Goal: Task Accomplishment & Management: Use online tool/utility

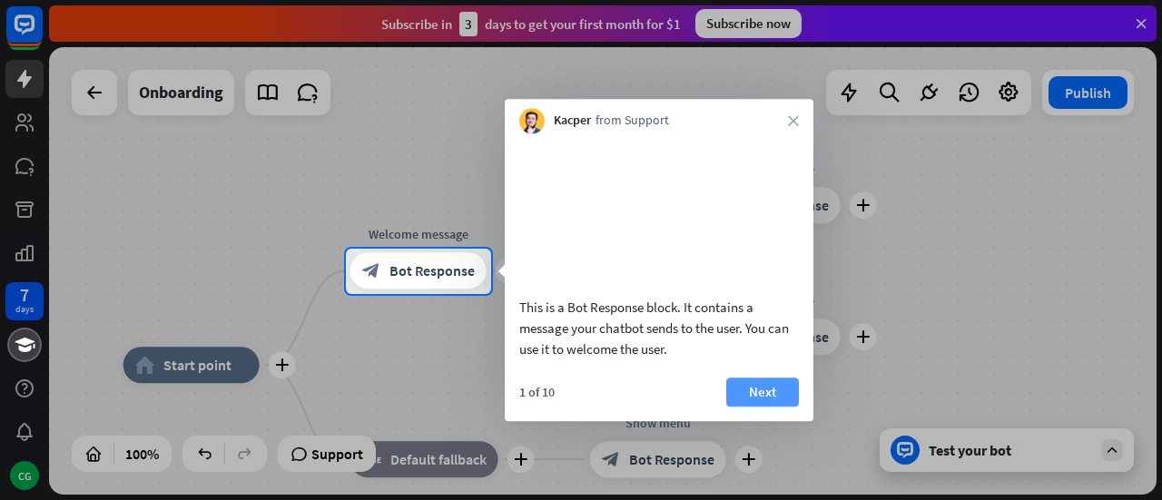
click at [746, 407] on button "Next" at bounding box center [762, 392] width 73 height 29
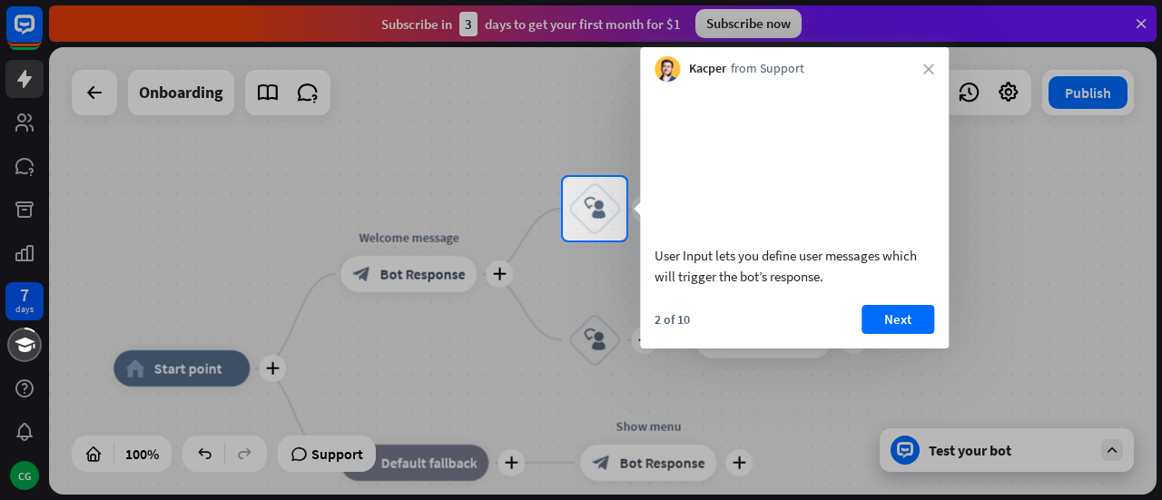
click at [1020, 293] on div at bounding box center [581, 371] width 1162 height 260
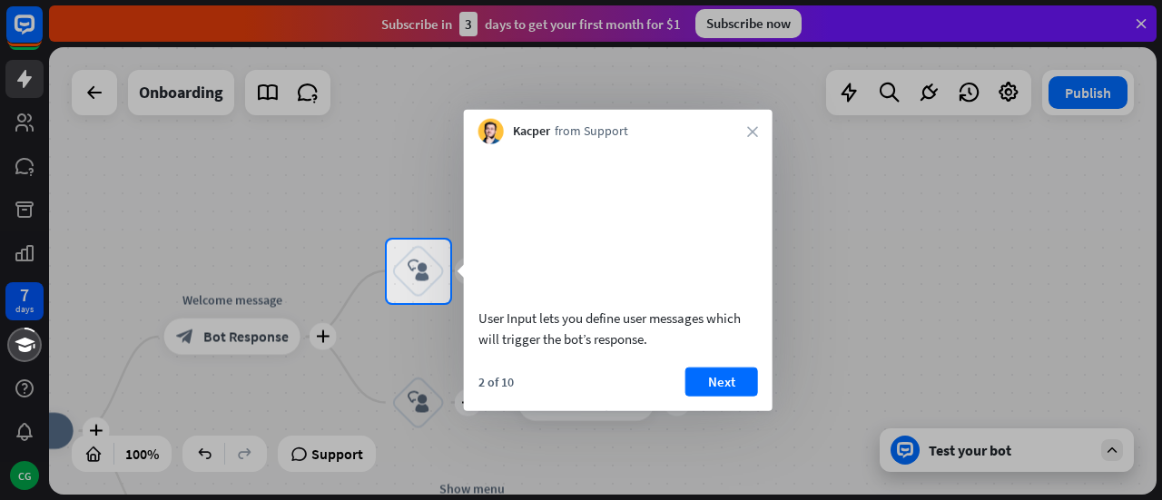
click at [238, 166] on div at bounding box center [581, 120] width 1162 height 240
click at [947, 232] on div at bounding box center [581, 120] width 1162 height 240
click at [924, 266] on div at bounding box center [806, 272] width 712 height 64
click at [991, 285] on div at bounding box center [806, 272] width 712 height 64
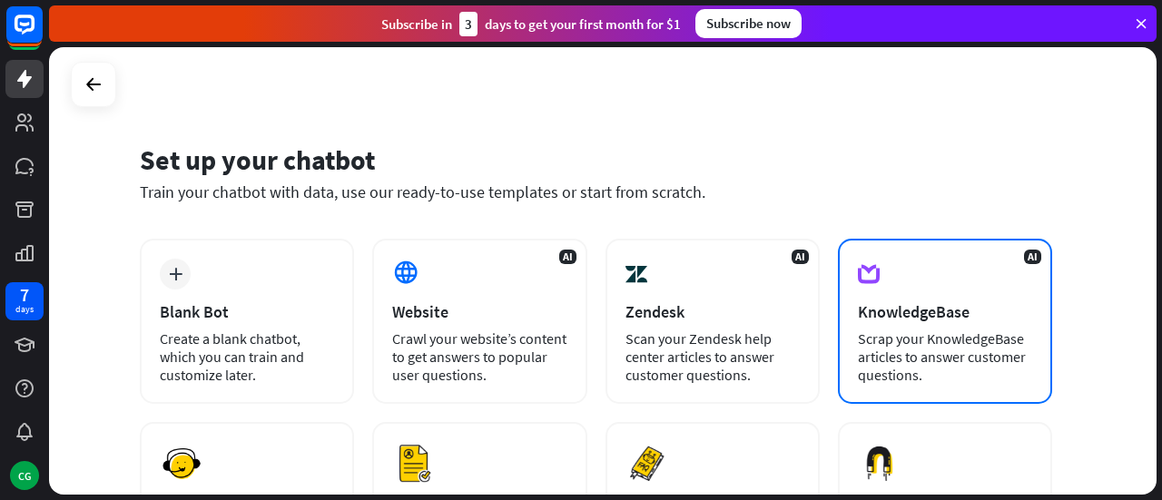
click at [970, 356] on div "Scrap your KnowledgeBase articles to answer customer questions." at bounding box center [945, 357] width 174 height 54
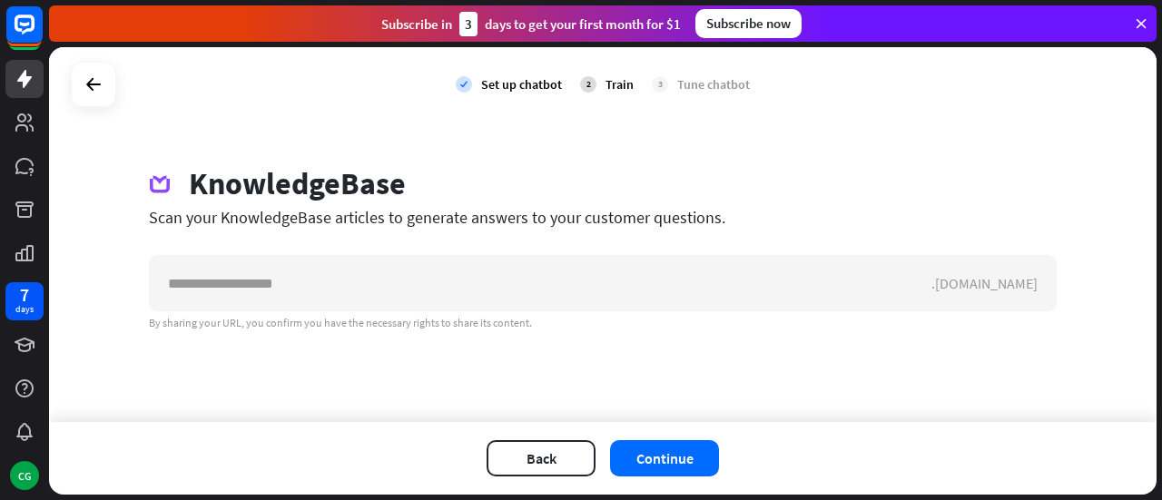
click at [536, 81] on div "Set up chatbot" at bounding box center [521, 84] width 81 height 16
click at [618, 82] on div "Train" at bounding box center [620, 84] width 28 height 16
click at [741, 84] on div "Tune chatbot" at bounding box center [713, 84] width 73 height 16
click at [89, 88] on icon at bounding box center [94, 85] width 22 height 22
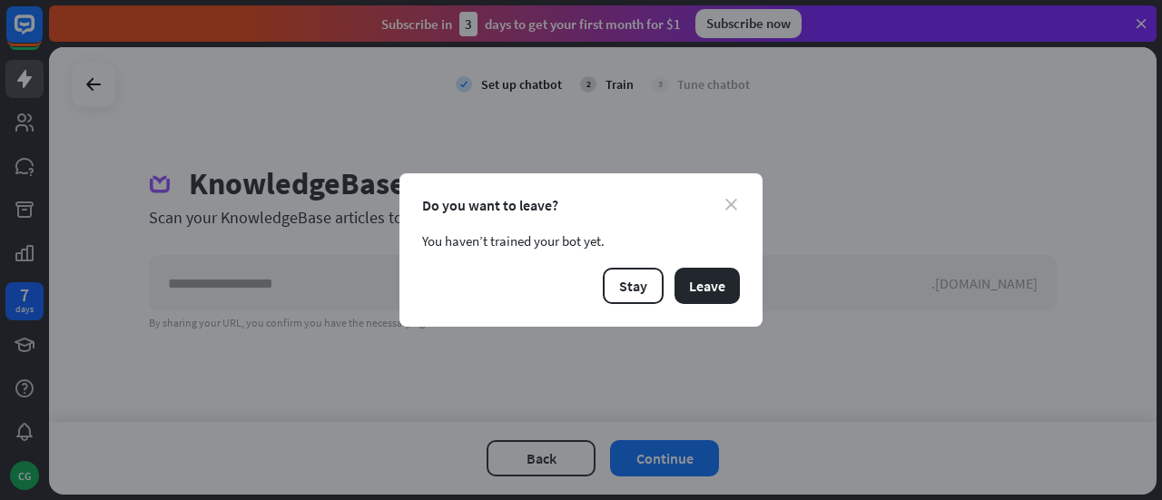
click at [732, 202] on icon "close" at bounding box center [731, 205] width 12 height 12
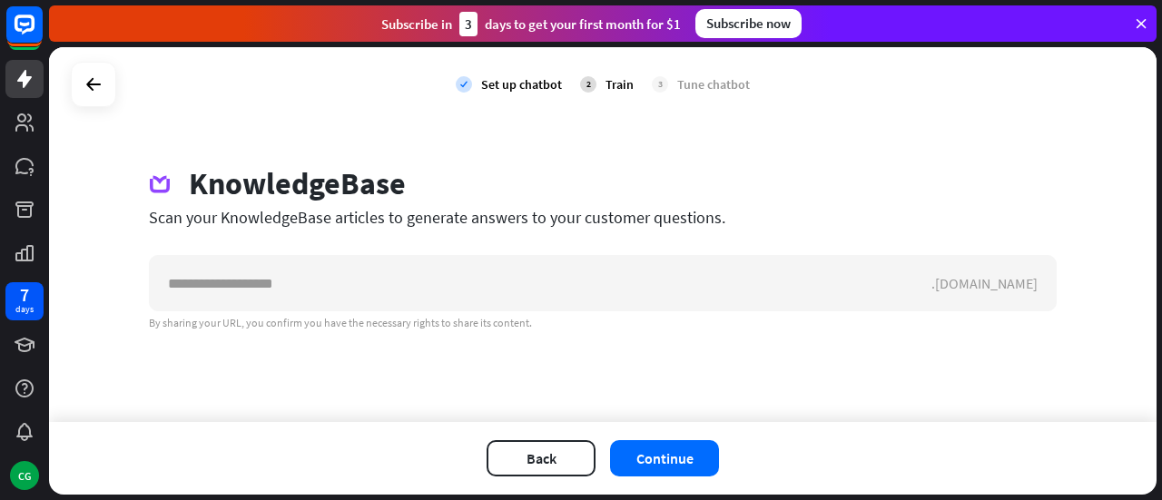
click at [1141, 17] on icon at bounding box center [1141, 23] width 16 height 16
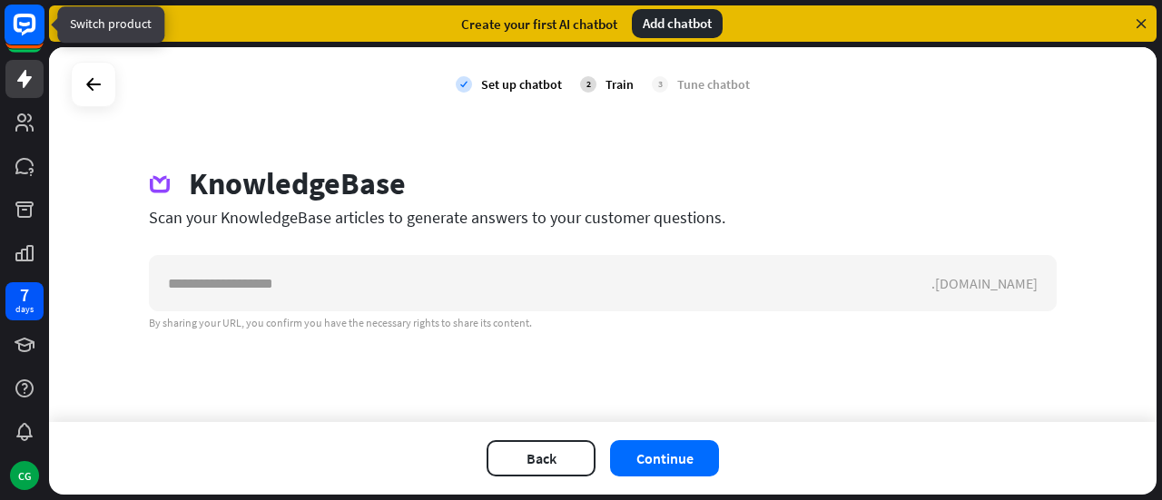
click at [25, 30] on icon at bounding box center [25, 25] width 22 height 22
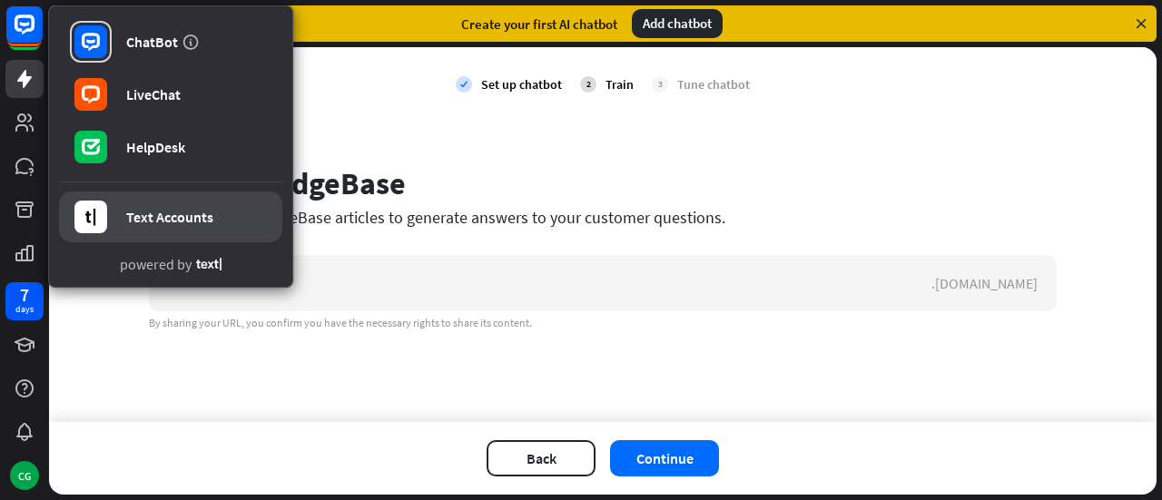
click at [163, 214] on div "Text Accounts" at bounding box center [169, 217] width 87 height 18
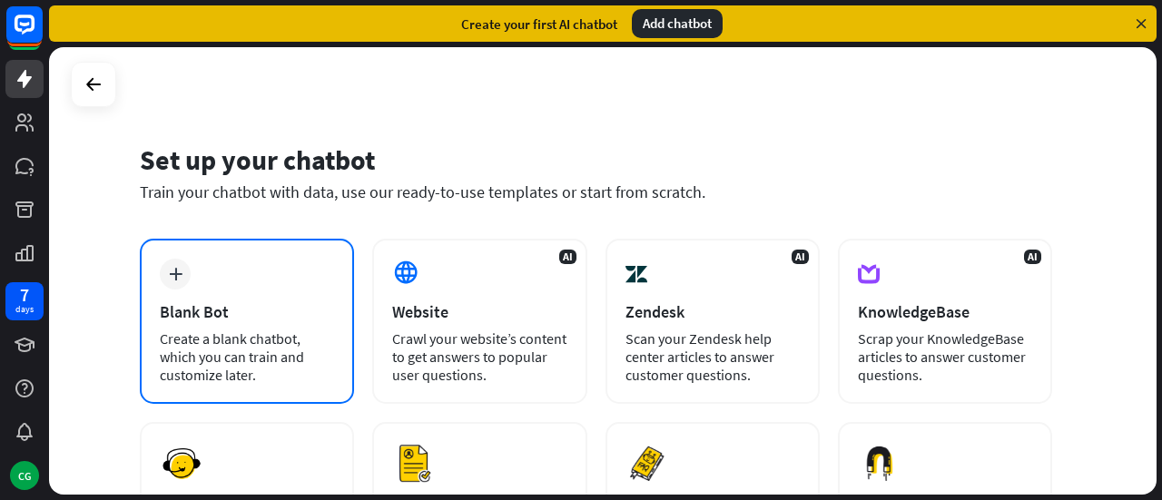
click at [281, 320] on div "Blank Bot" at bounding box center [247, 311] width 174 height 21
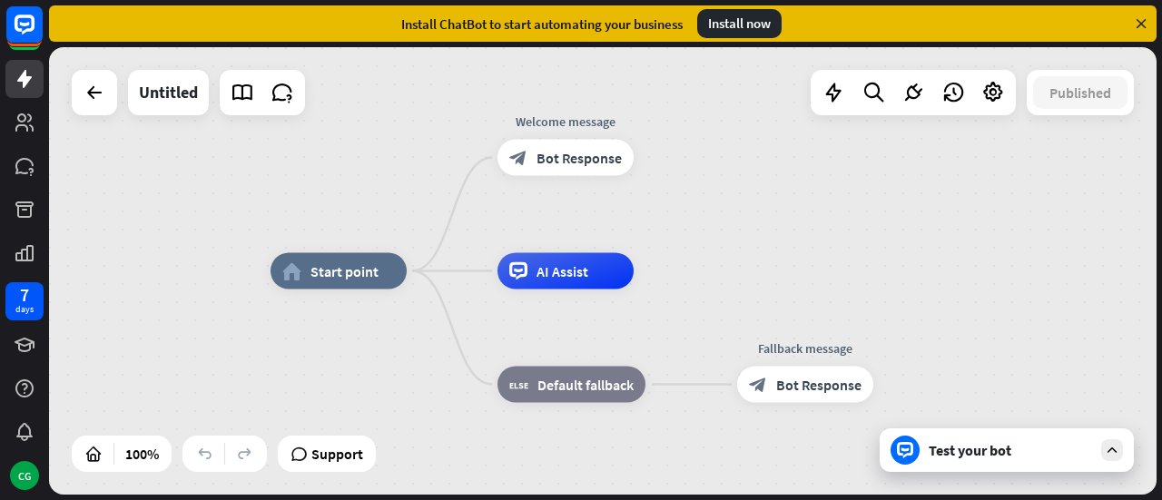
click at [915, 199] on div "home_2 Start point Welcome message block_bot_response Bot Response AI Assist bl…" at bounding box center [603, 271] width 1108 height 448
click at [332, 279] on span "Start point" at bounding box center [345, 271] width 68 height 18
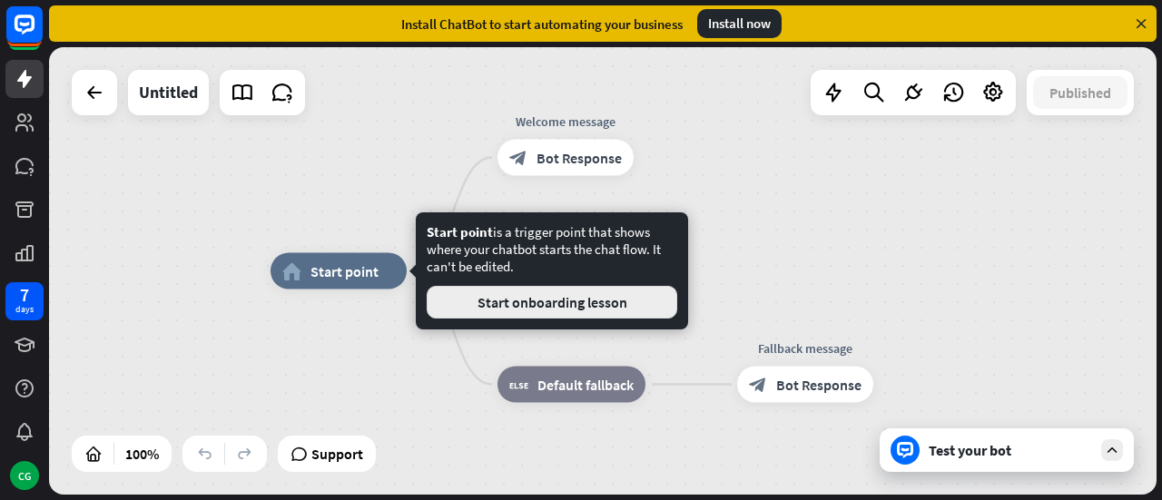
click at [486, 305] on button "Start onboarding lesson" at bounding box center [552, 302] width 251 height 33
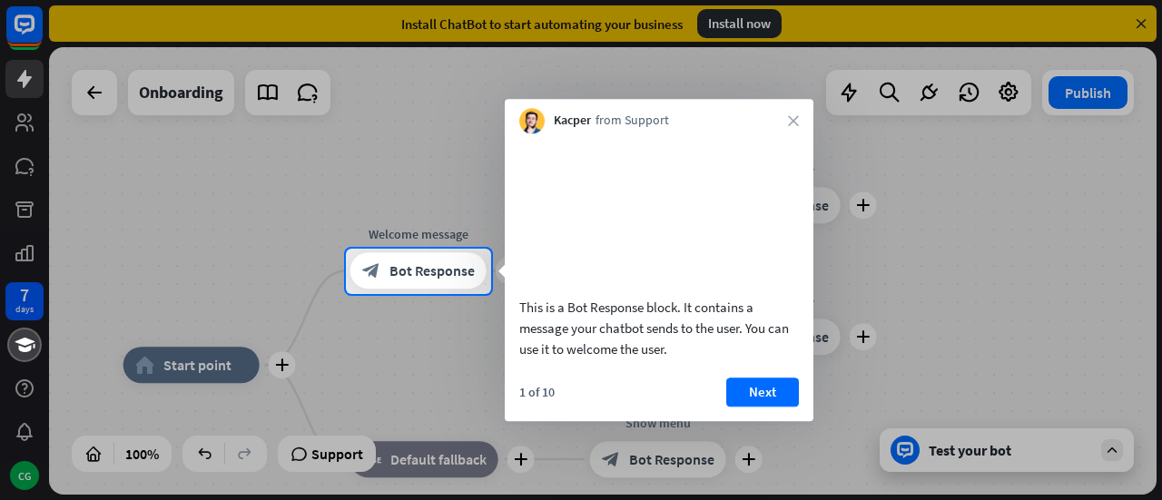
click at [680, 232] on video at bounding box center [659, 213] width 280 height 140
click at [685, 187] on video at bounding box center [659, 213] width 280 height 140
click at [396, 268] on span "Bot Response" at bounding box center [431, 271] width 85 height 18
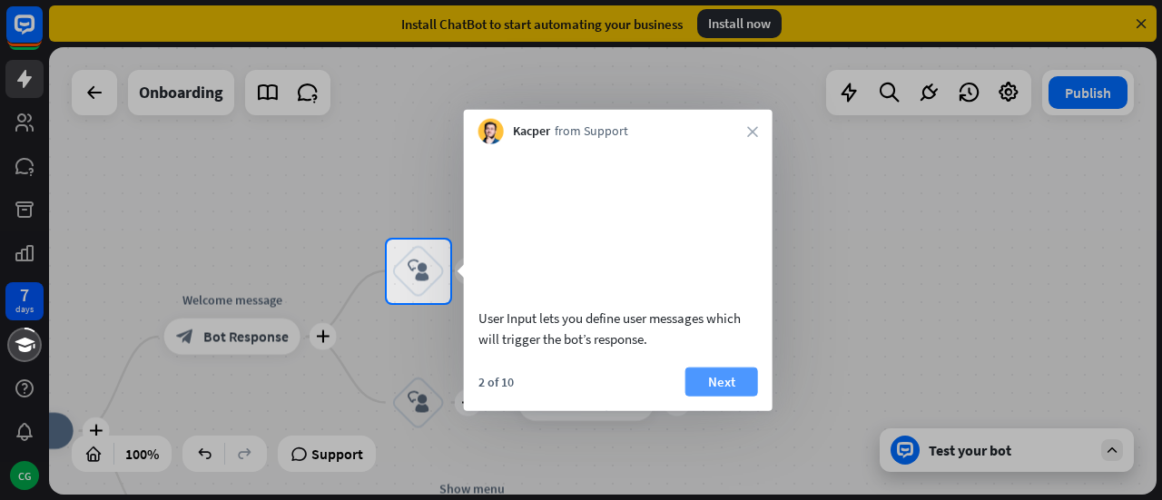
click at [707, 396] on button "Next" at bounding box center [721, 381] width 73 height 29
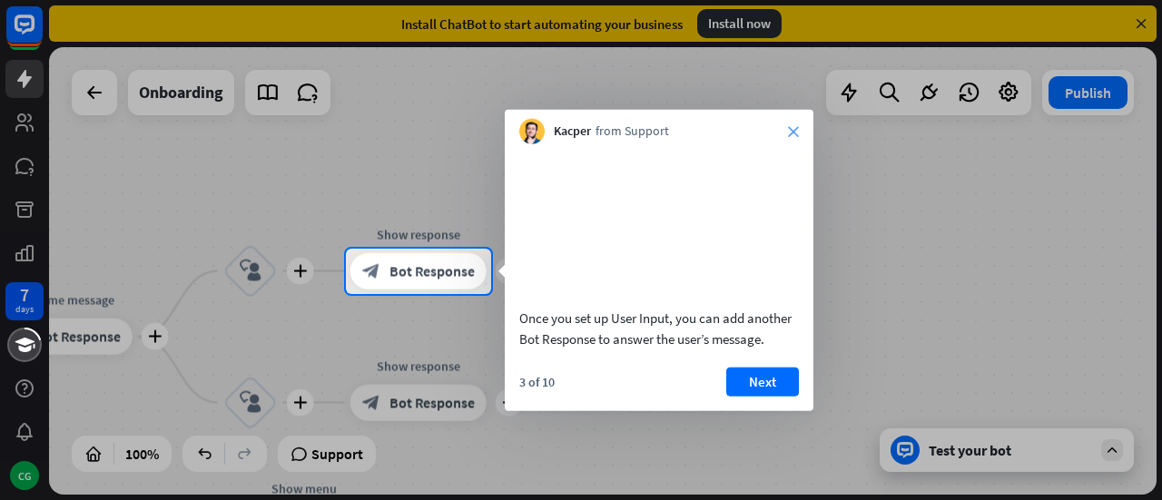
click at [794, 136] on icon "close" at bounding box center [793, 131] width 11 height 11
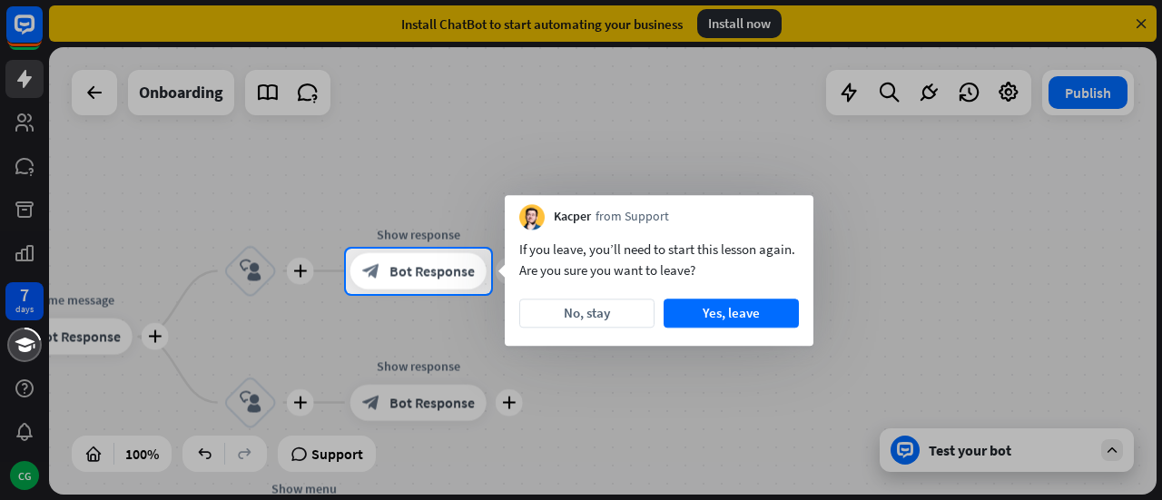
click at [885, 86] on div at bounding box center [581, 124] width 1162 height 249
click at [602, 310] on button "No, stay" at bounding box center [586, 313] width 135 height 29
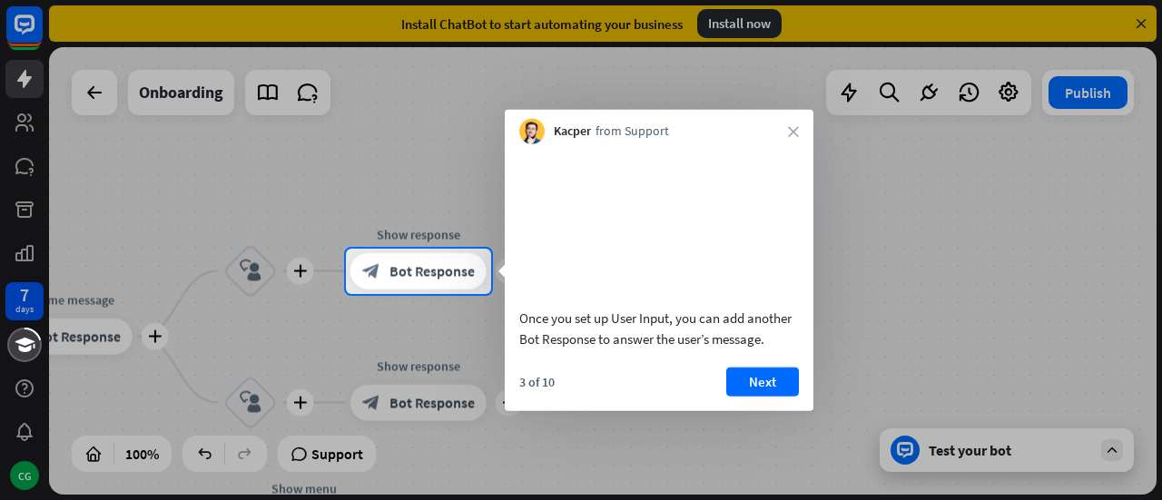
click at [801, 123] on div "Kacper from Support close" at bounding box center [659, 127] width 309 height 35
click at [775, 396] on button "Next" at bounding box center [762, 381] width 73 height 29
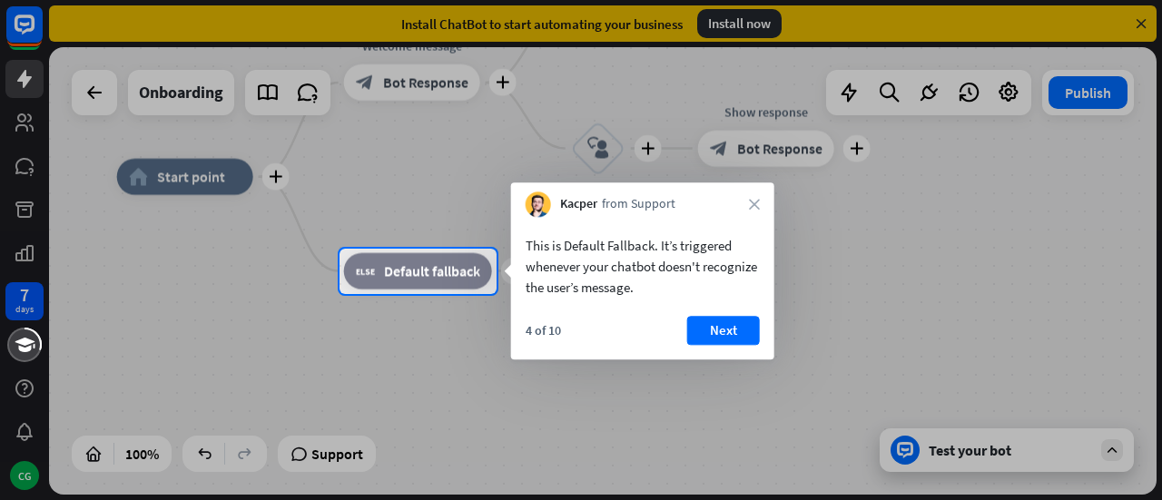
click at [751, 201] on icon "close" at bounding box center [754, 204] width 11 height 11
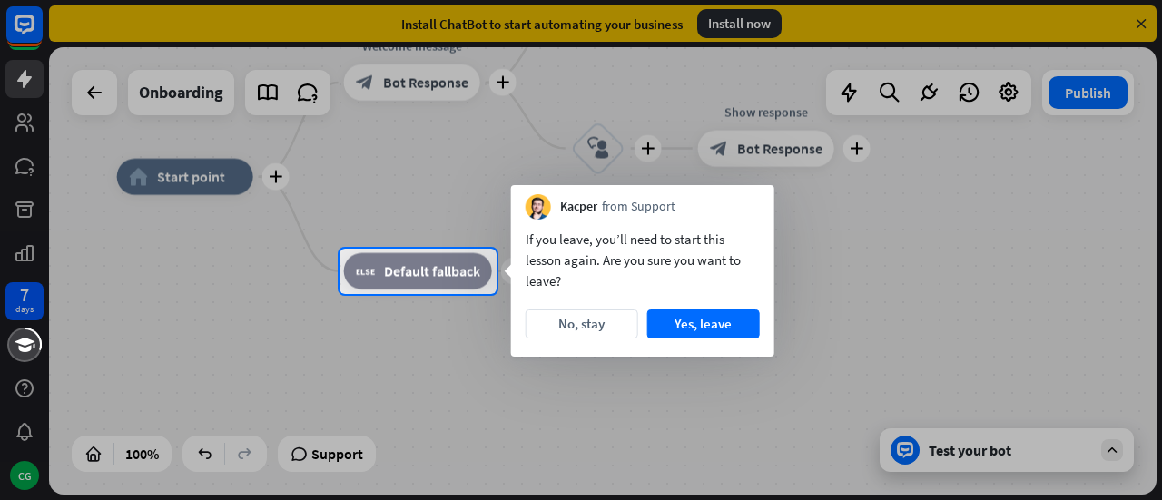
click at [751, 201] on div "Kacper from Support" at bounding box center [642, 202] width 263 height 35
click at [196, 190] on div at bounding box center [581, 124] width 1162 height 249
click at [198, 183] on div at bounding box center [581, 124] width 1162 height 249
click at [711, 322] on button "Yes, leave" at bounding box center [703, 324] width 113 height 29
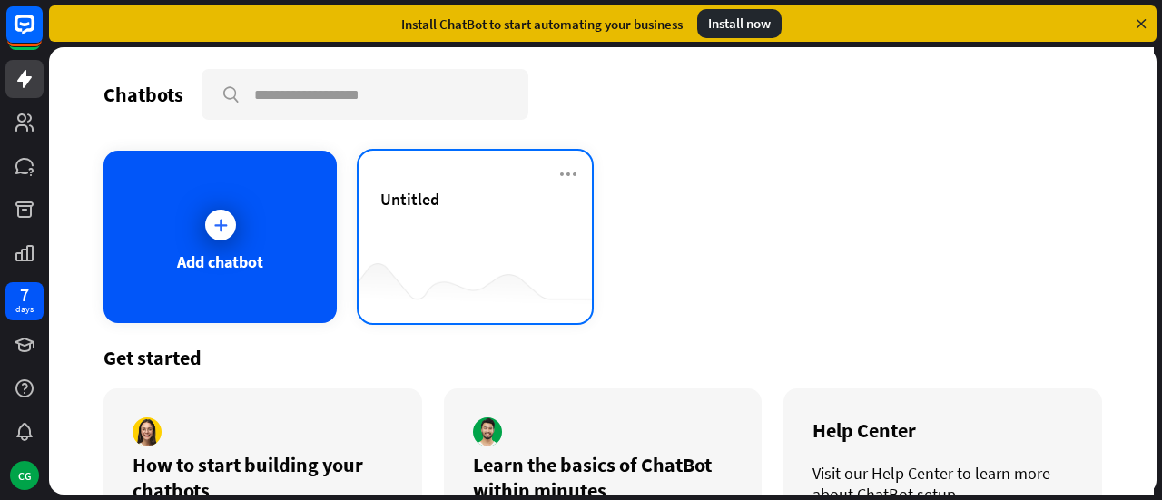
click at [457, 215] on div "Untitled" at bounding box center [475, 221] width 190 height 64
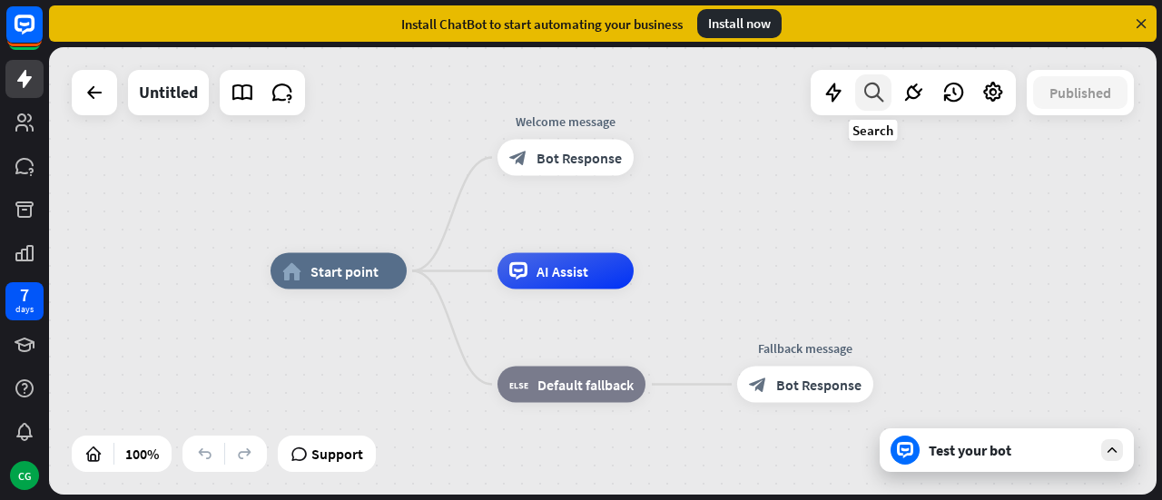
click at [873, 90] on icon at bounding box center [874, 93] width 25 height 24
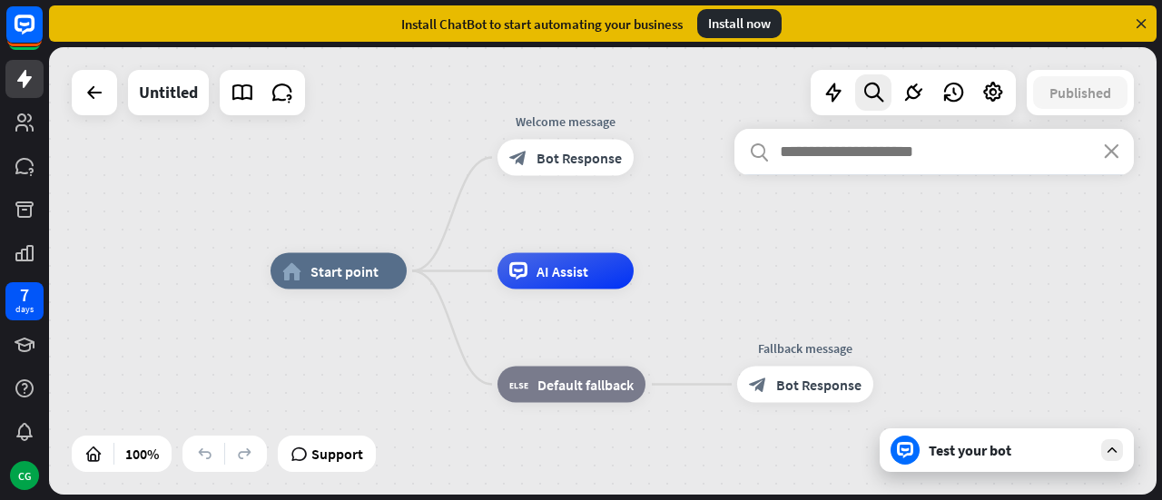
click at [822, 159] on input "text" at bounding box center [933, 151] width 399 height 45
type input "*"
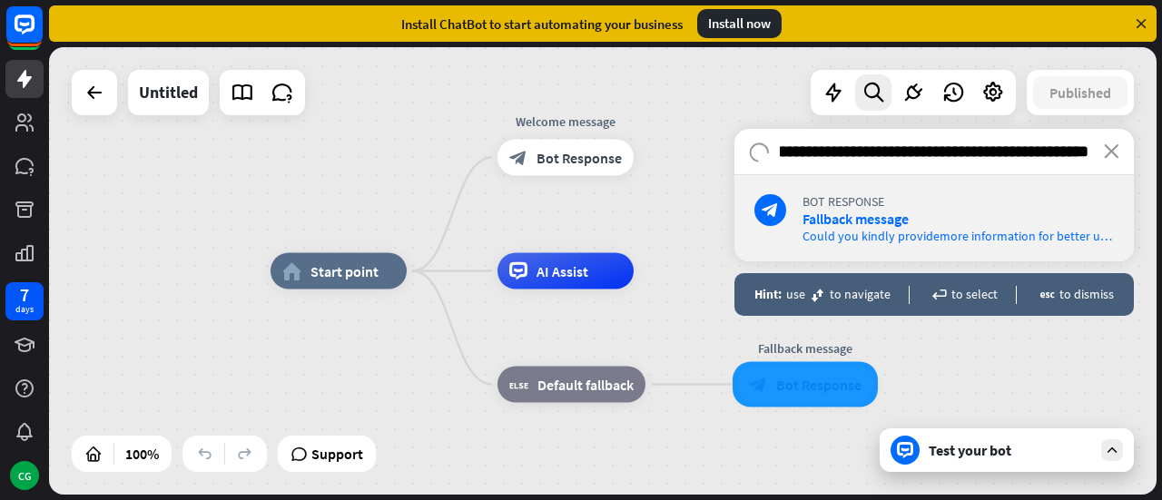
scroll to position [0, 681]
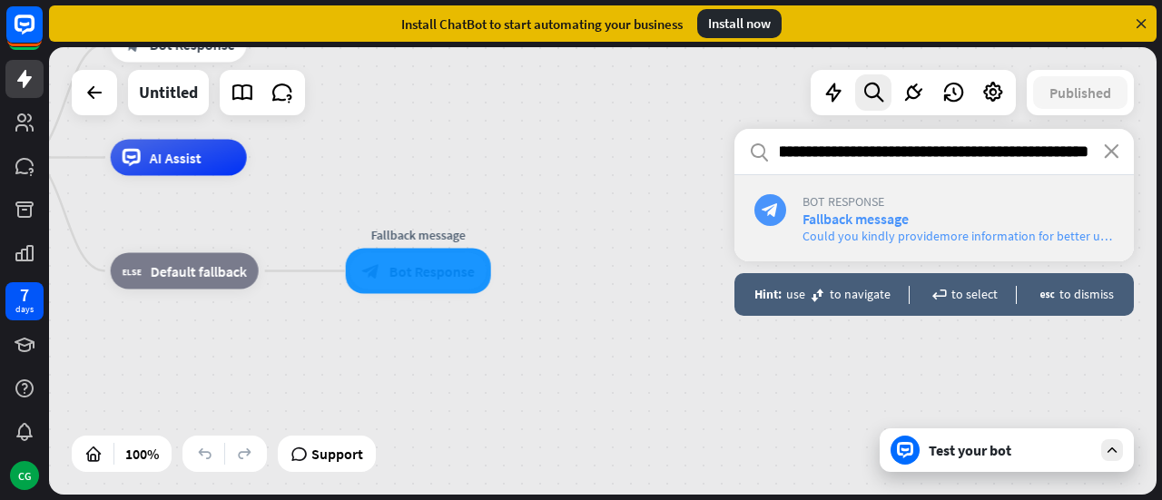
type input "**********"
click at [839, 213] on span "Fallback message" at bounding box center [856, 219] width 106 height 18
click at [769, 207] on icon "block_bot_response" at bounding box center [770, 210] width 17 height 17
drag, startPoint x: 769, startPoint y: 207, endPoint x: 772, endPoint y: 224, distance: 17.5
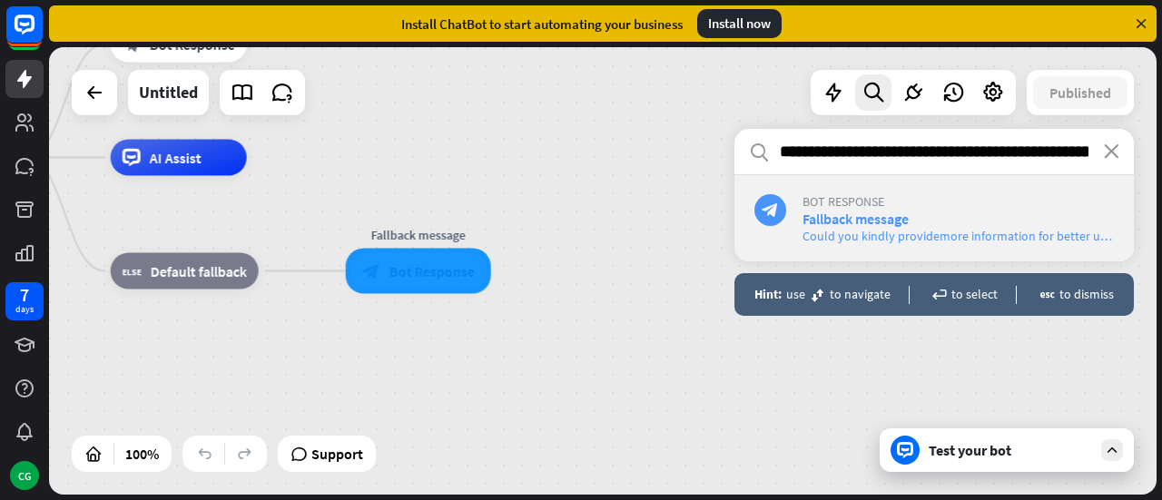
click at [771, 222] on div "block_bot_response" at bounding box center [770, 210] width 32 height 32
click at [767, 204] on icon "block_bot_response" at bounding box center [770, 210] width 17 height 17
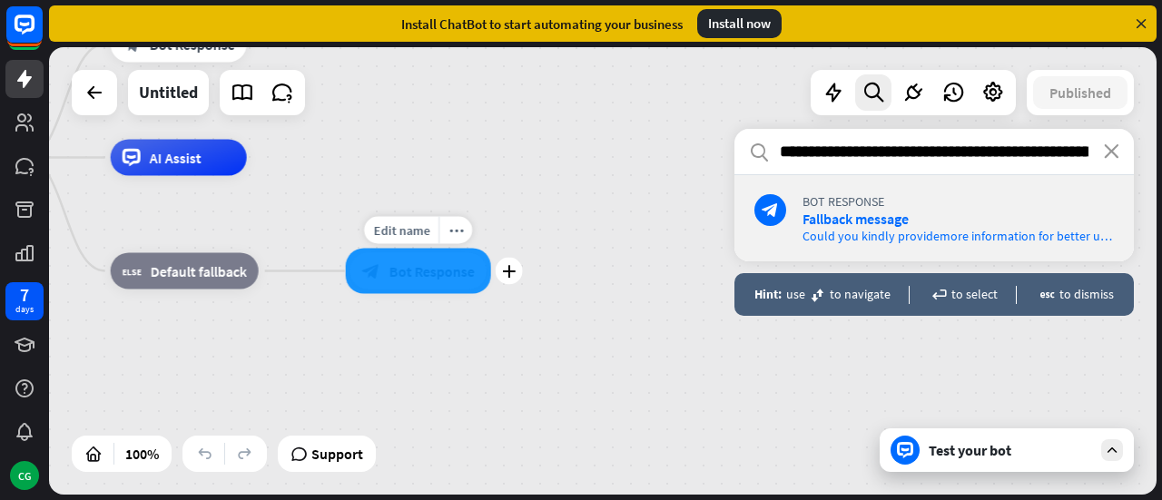
click at [425, 266] on div at bounding box center [418, 271] width 145 height 45
click at [626, 173] on div "home_2 Start point Welcome message block_bot_response Bot Response AI Assist bl…" at bounding box center [438, 382] width 1108 height 448
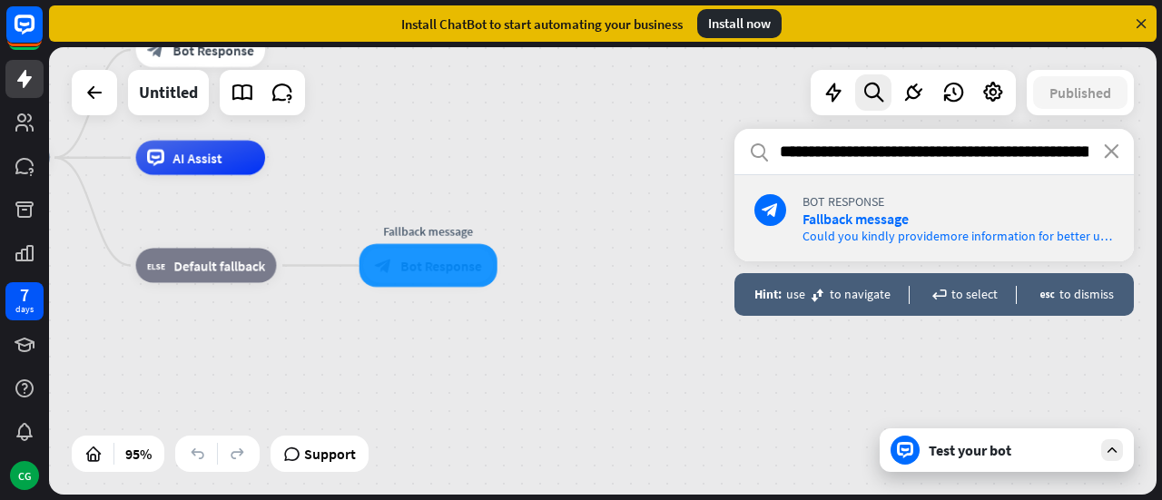
click at [1145, 21] on icon at bounding box center [1141, 23] width 16 height 16
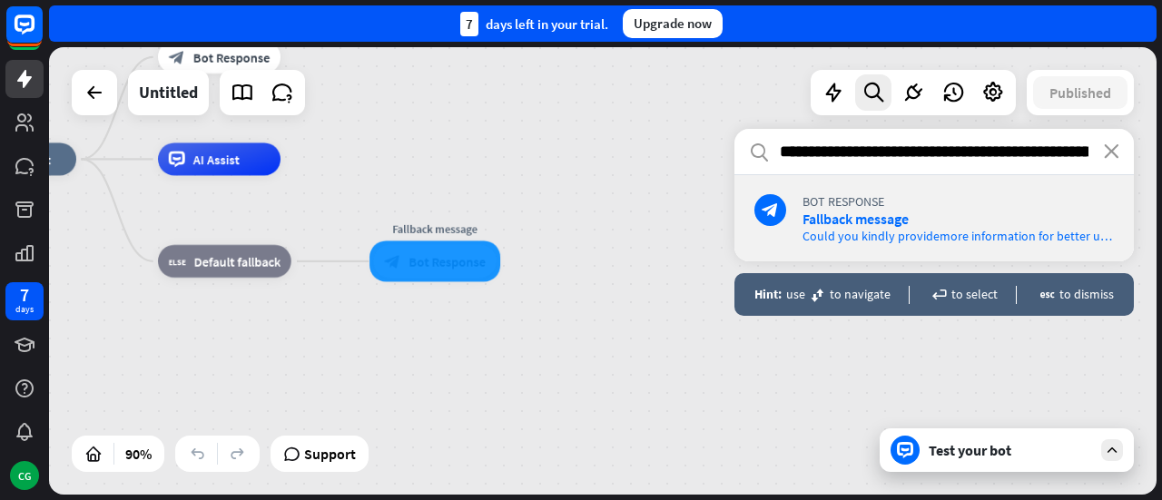
click at [561, 180] on div "home_2 Start point Welcome message block_bot_response Bot Response AI Assist bl…" at bounding box center [452, 360] width 997 height 403
click at [263, 95] on div at bounding box center [262, 92] width 85 height 45
click at [242, 93] on icon at bounding box center [243, 93] width 24 height 24
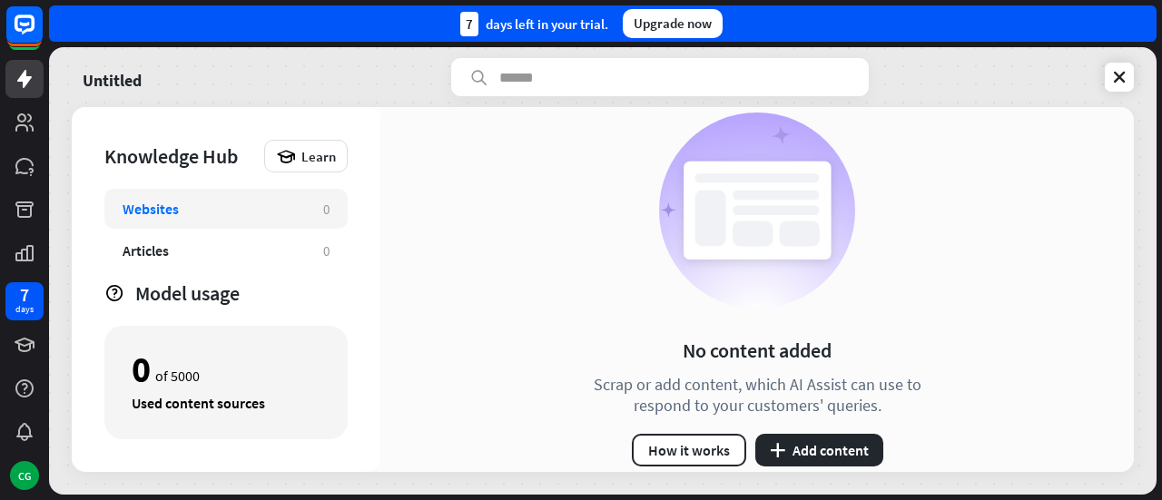
click at [1028, 175] on div "No content added Scrap or add content, which AI Assist can use to respond to yo…" at bounding box center [757, 289] width 754 height 365
click at [656, 439] on button "How it works" at bounding box center [689, 450] width 114 height 33
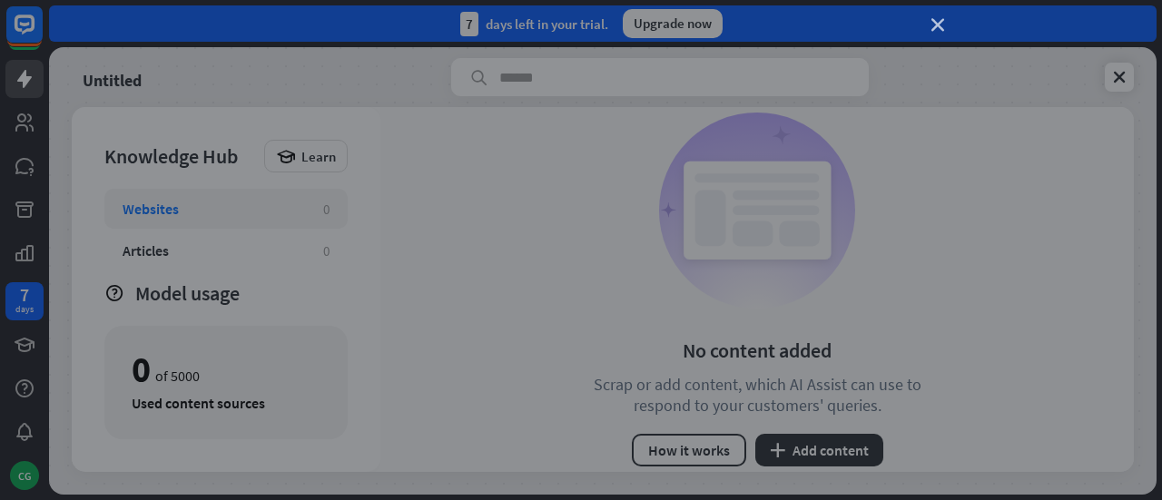
click at [942, 21] on icon "close" at bounding box center [938, 25] width 13 height 13
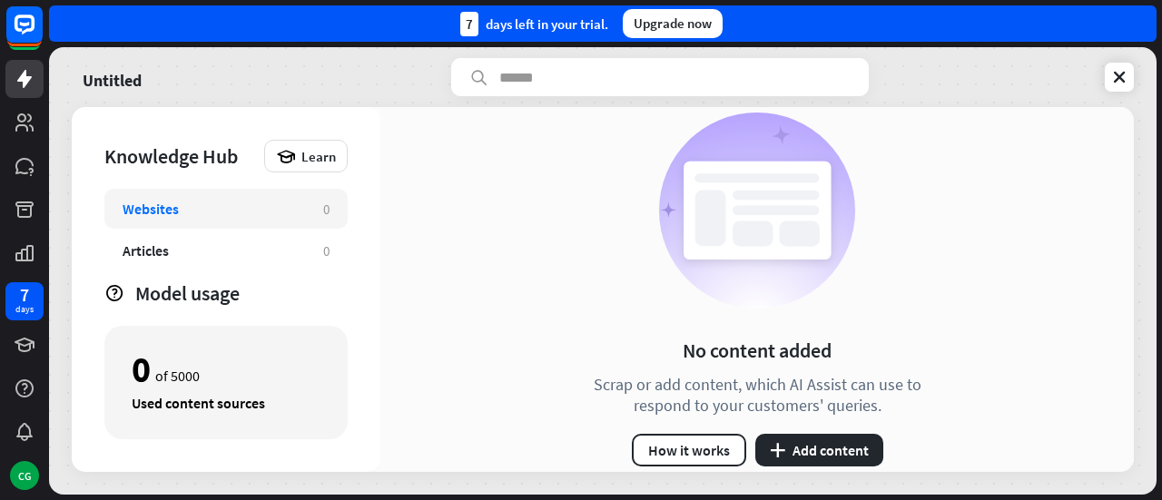
click at [488, 251] on div "No content added Scrap or add content, which AI Assist can use to respond to yo…" at bounding box center [757, 289] width 754 height 365
click at [488, 68] on input "text" at bounding box center [660, 77] width 418 height 38
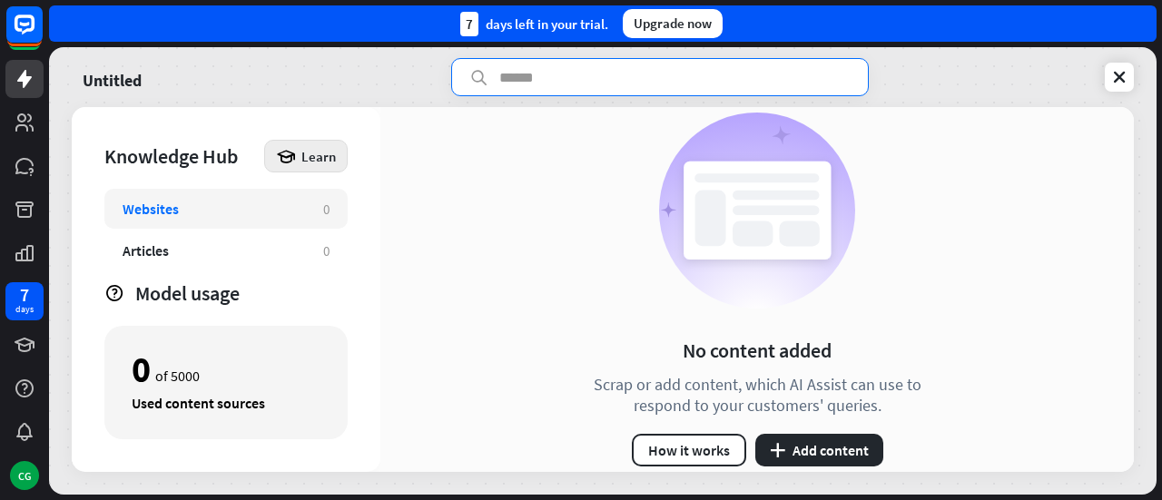
drag, startPoint x: 552, startPoint y: 278, endPoint x: 269, endPoint y: 149, distance: 311.2
click at [525, 268] on div "No content added Scrap or add content, which AI Assist can use to respond to yo…" at bounding box center [757, 289] width 754 height 365
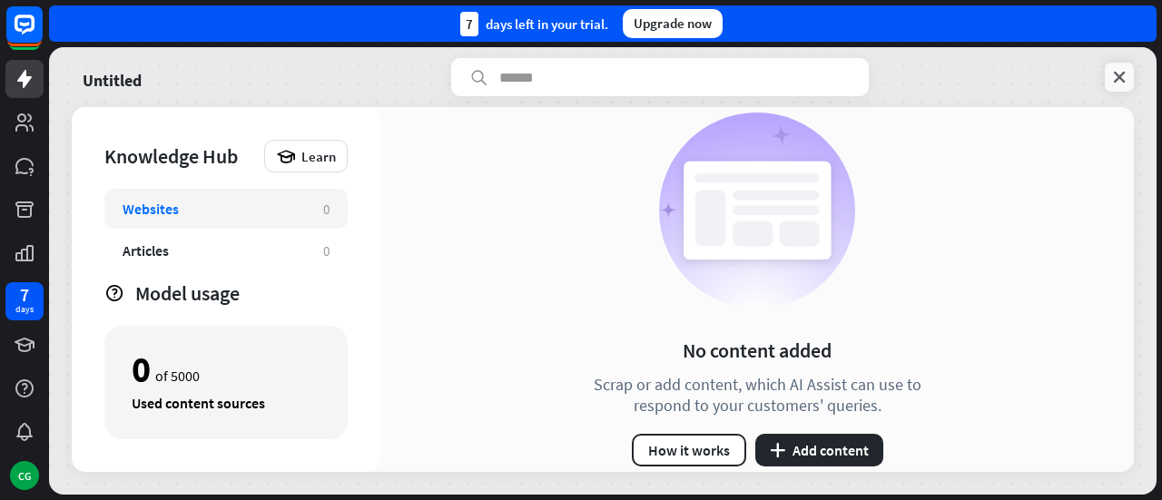
click at [1110, 84] on icon at bounding box center [1119, 77] width 18 height 18
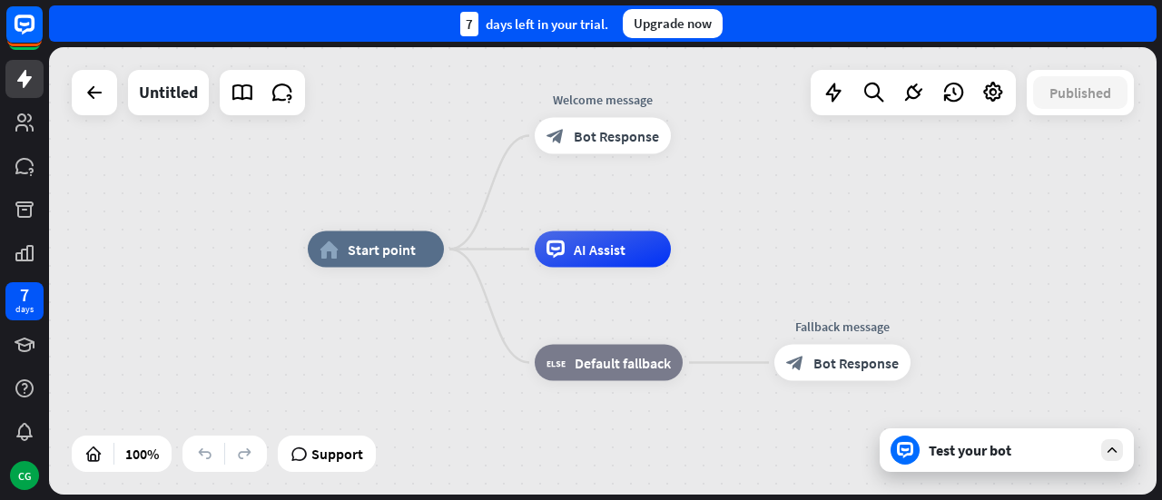
drag, startPoint x: 108, startPoint y: 192, endPoint x: 145, endPoint y: 170, distance: 43.1
click at [145, 170] on div "home_2 Start point Welcome message block_bot_response Bot Response AI Assist bl…" at bounding box center [603, 271] width 1108 height 448
click at [93, 104] on div at bounding box center [94, 92] width 36 height 36
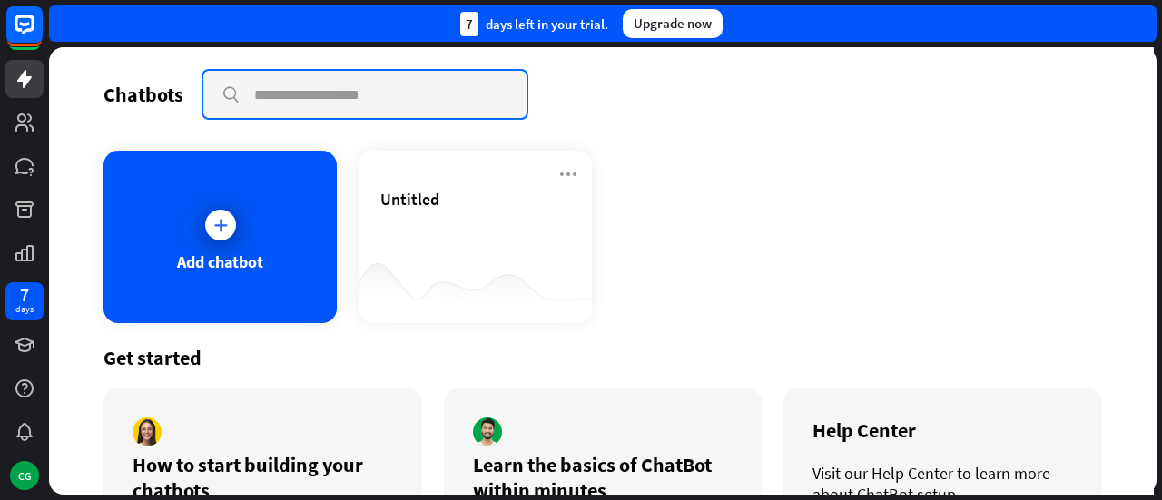
click at [278, 95] on input "text" at bounding box center [364, 94] width 323 height 47
type input "**********"
click at [225, 92] on input "**********" at bounding box center [364, 94] width 323 height 47
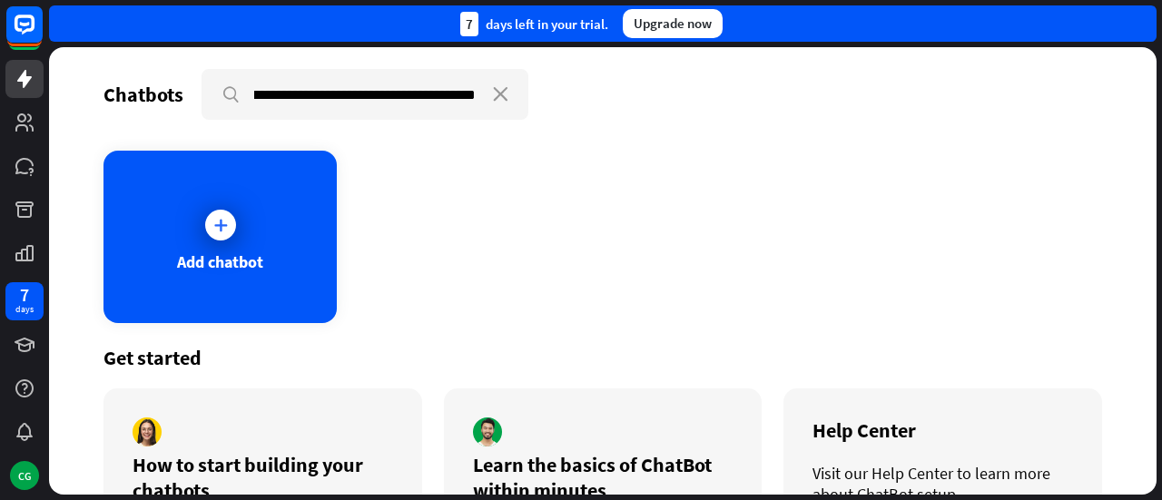
scroll to position [0, 0]
click at [498, 203] on div "Add chatbot" at bounding box center [603, 237] width 999 height 173
click at [645, 128] on div "**********" at bounding box center [603, 271] width 1108 height 448
click at [584, 149] on div "**********" at bounding box center [603, 271] width 1108 height 448
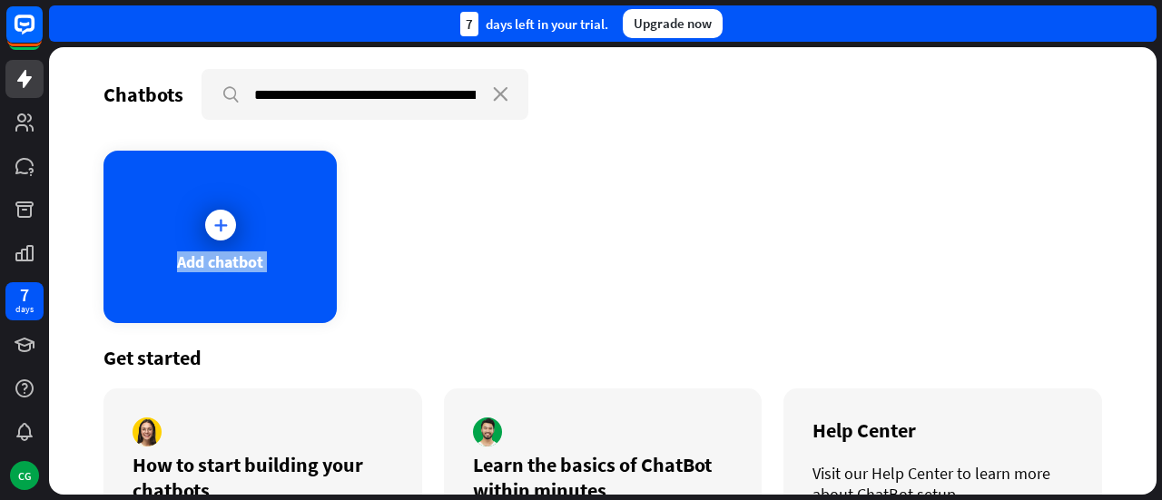
click at [584, 149] on div "**********" at bounding box center [603, 271] width 1108 height 448
click at [29, 410] on div "7 days CG" at bounding box center [24, 386] width 49 height 218
click at [659, 270] on div "Add chatbot" at bounding box center [603, 237] width 999 height 173
click at [833, 199] on div "Add chatbot" at bounding box center [603, 237] width 999 height 173
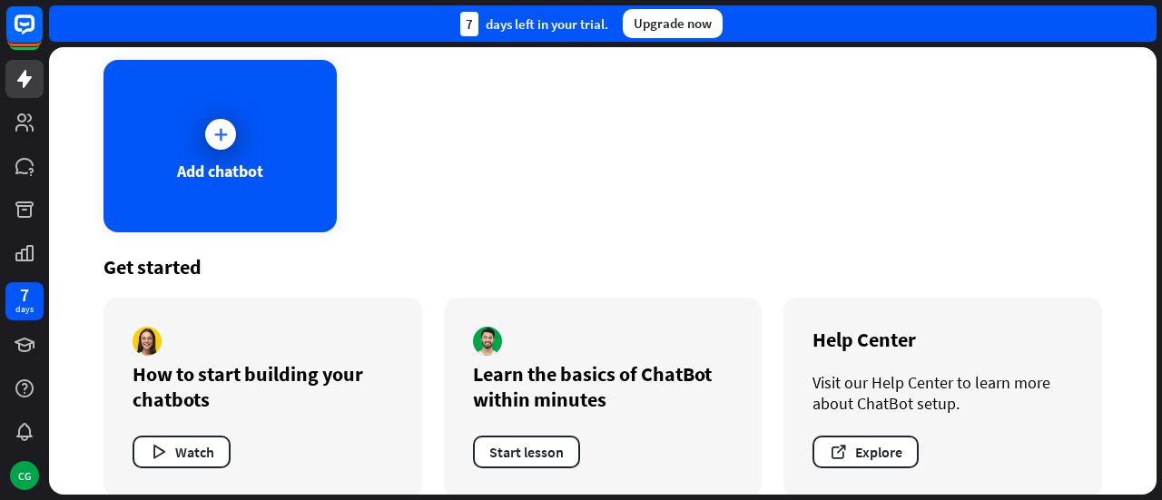
scroll to position [114, 0]
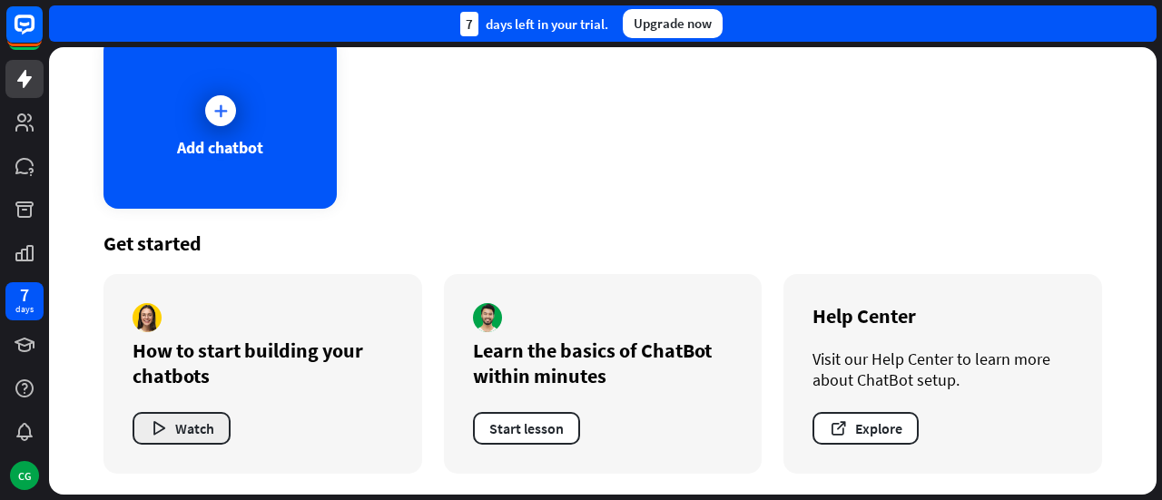
click at [187, 422] on button "Watch" at bounding box center [182, 428] width 98 height 33
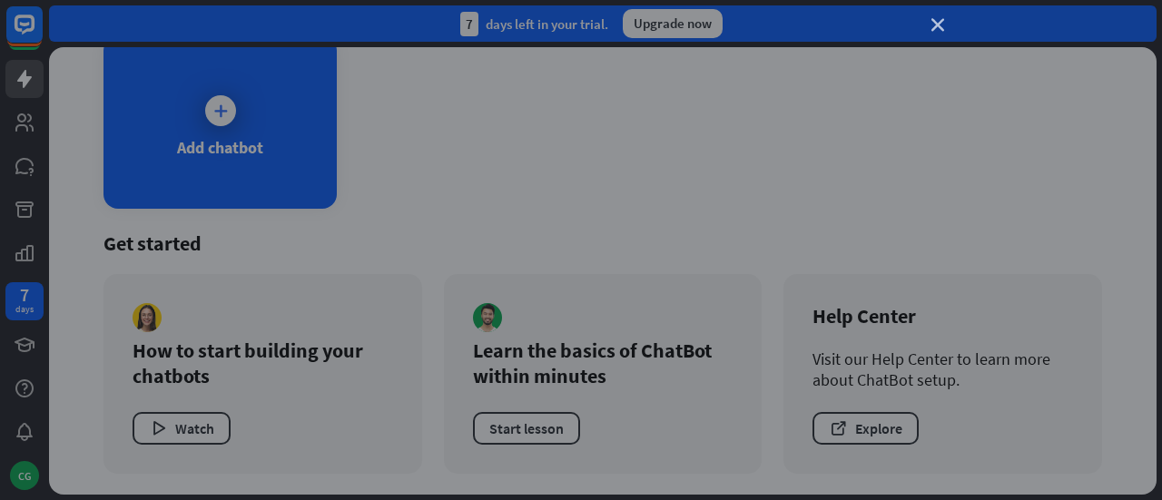
click at [941, 22] on icon "close" at bounding box center [938, 25] width 13 height 13
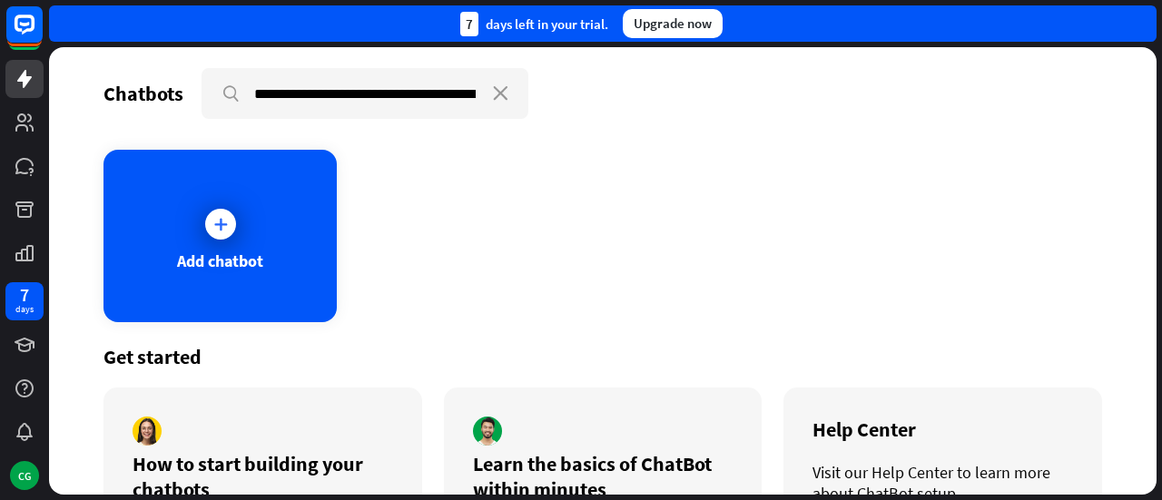
scroll to position [0, 0]
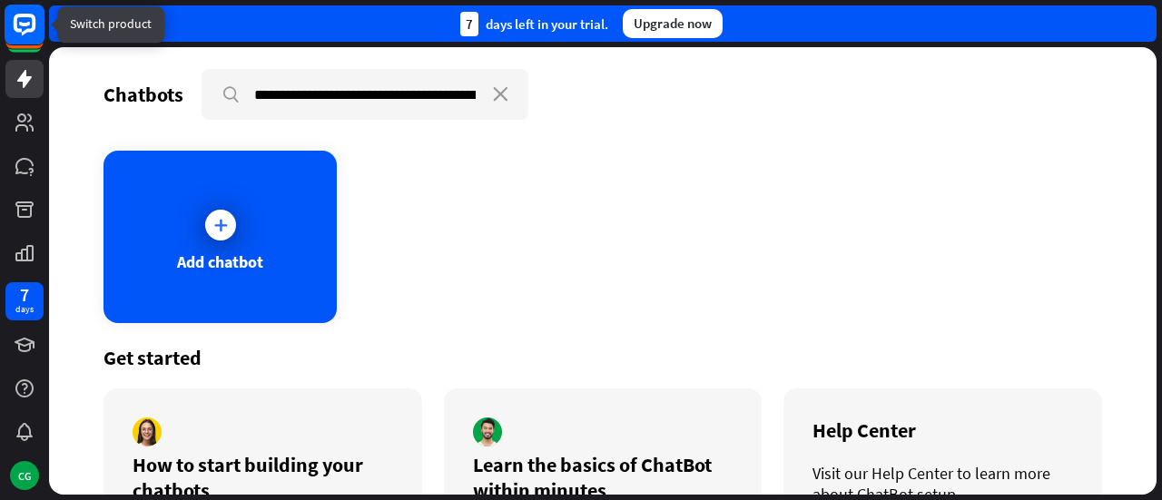
click at [26, 25] on icon at bounding box center [24, 24] width 11 height 5
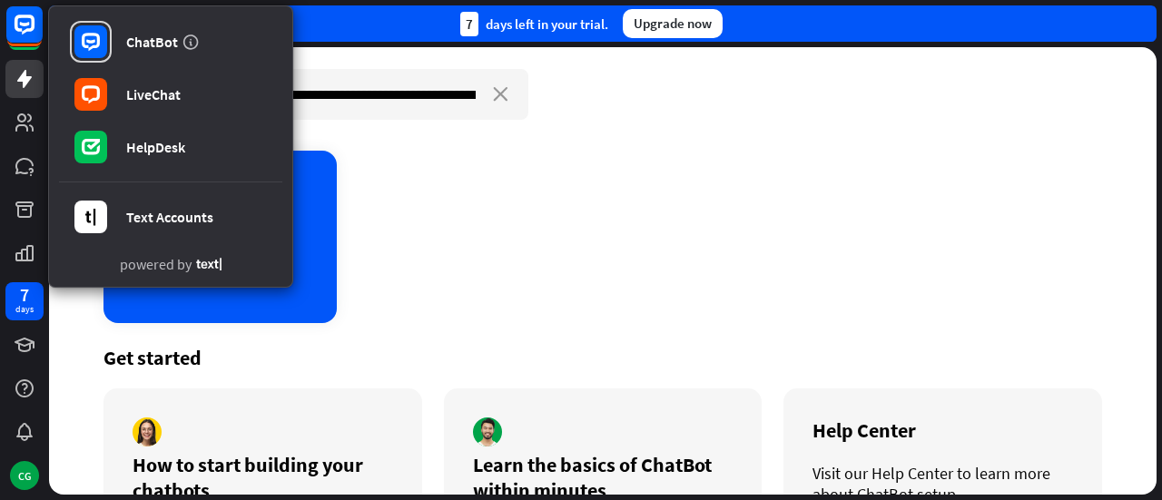
click at [611, 192] on div "Add chatbot" at bounding box center [603, 237] width 999 height 173
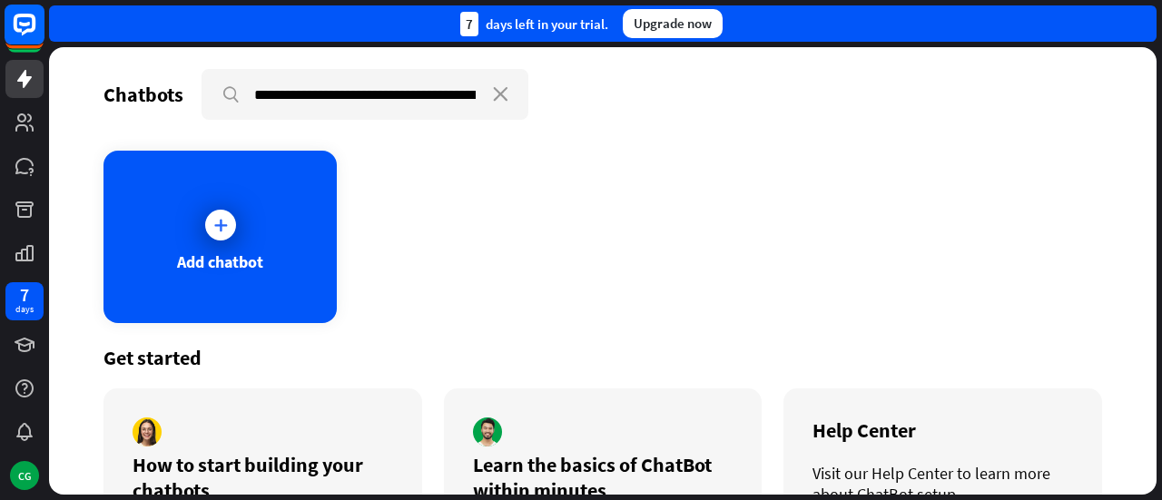
click at [26, 24] on icon at bounding box center [24, 24] width 11 height 5
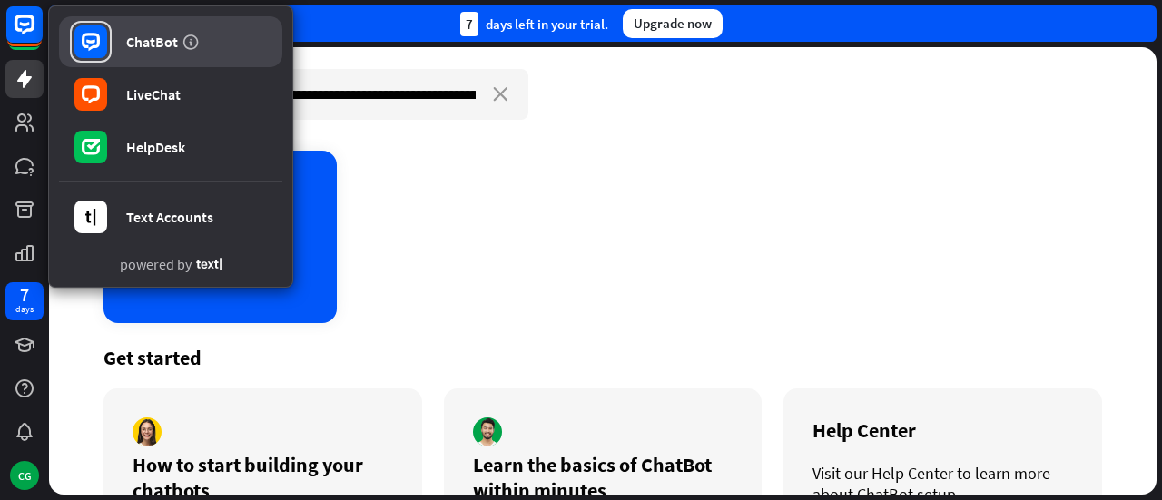
click at [153, 37] on div "ChatBot" at bounding box center [152, 42] width 52 height 18
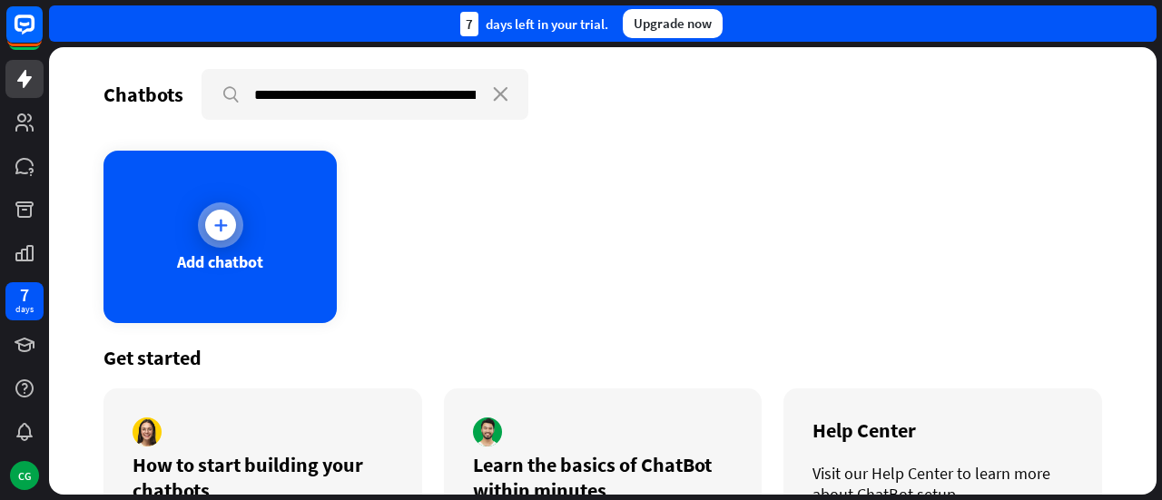
click at [217, 224] on icon at bounding box center [221, 225] width 18 height 18
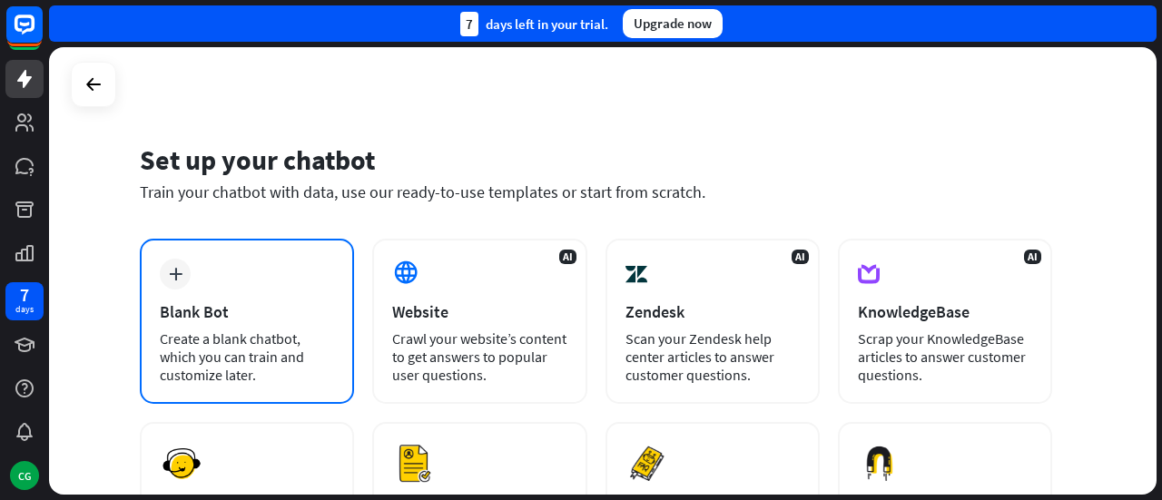
click at [248, 304] on div "Blank Bot" at bounding box center [247, 311] width 174 height 21
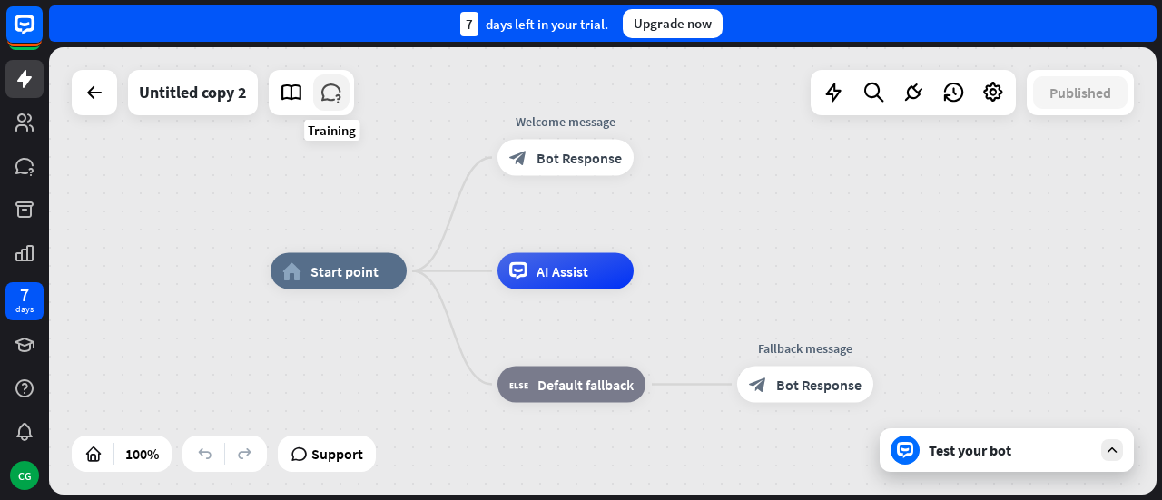
click at [332, 94] on icon at bounding box center [332, 93] width 24 height 24
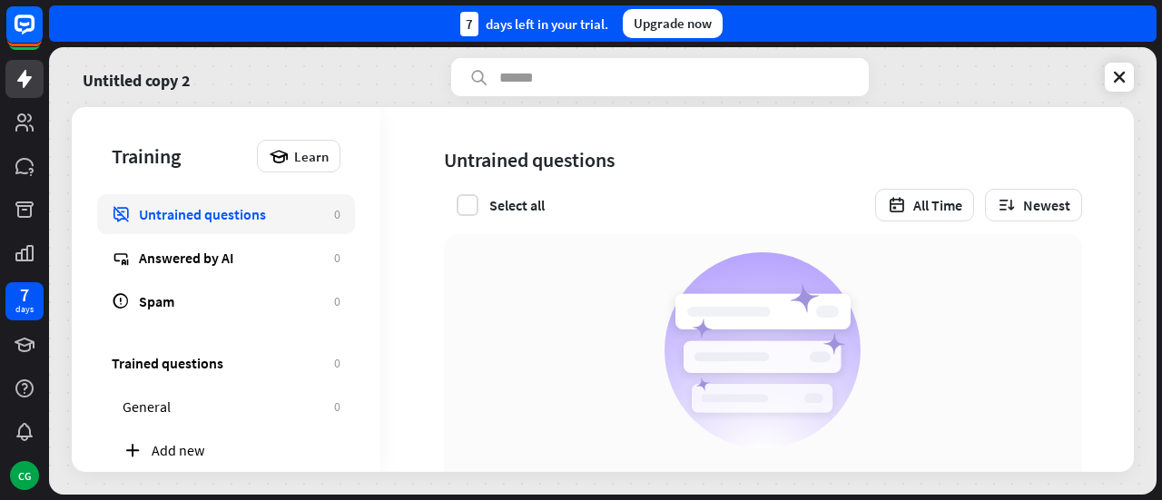
click at [508, 302] on div "No unmatched questions Train unrecognized questions in your chatbot. How it wor…" at bounding box center [763, 424] width 638 height 380
click at [1119, 77] on icon at bounding box center [1119, 77] width 18 height 18
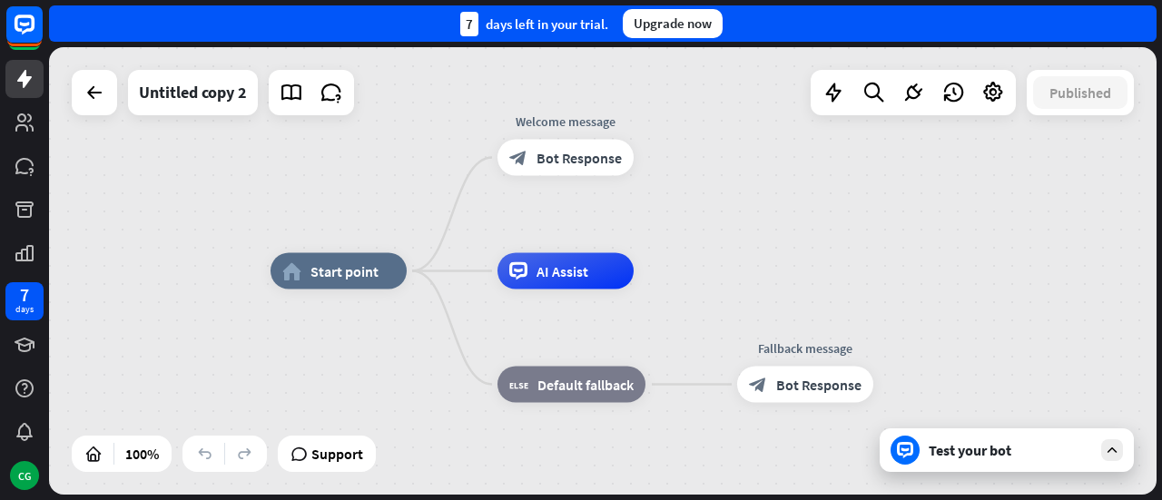
click at [1015, 449] on div "Test your bot" at bounding box center [1010, 450] width 163 height 18
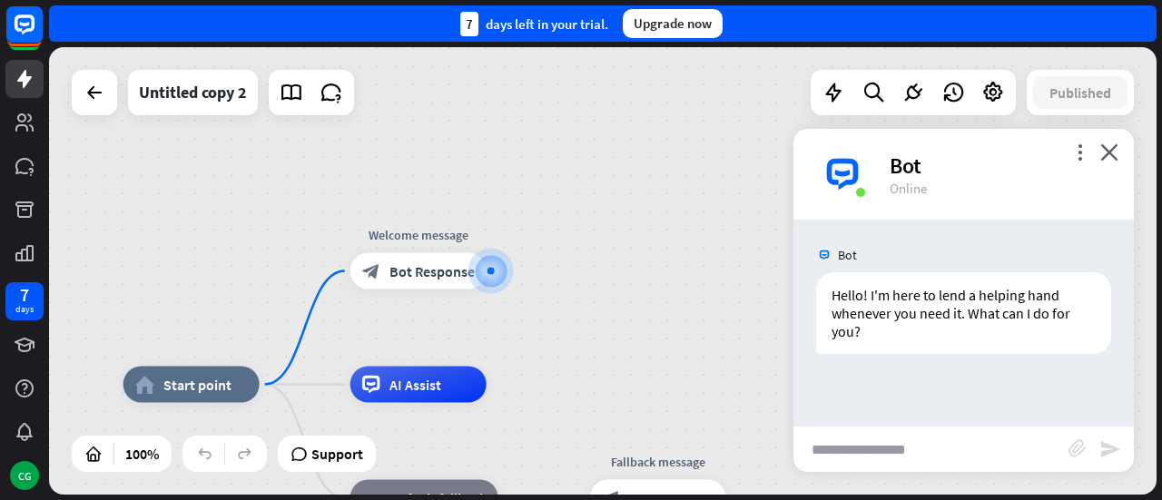
click at [882, 457] on input "text" at bounding box center [931, 449] width 275 height 45
type input "*"
type input "**********"
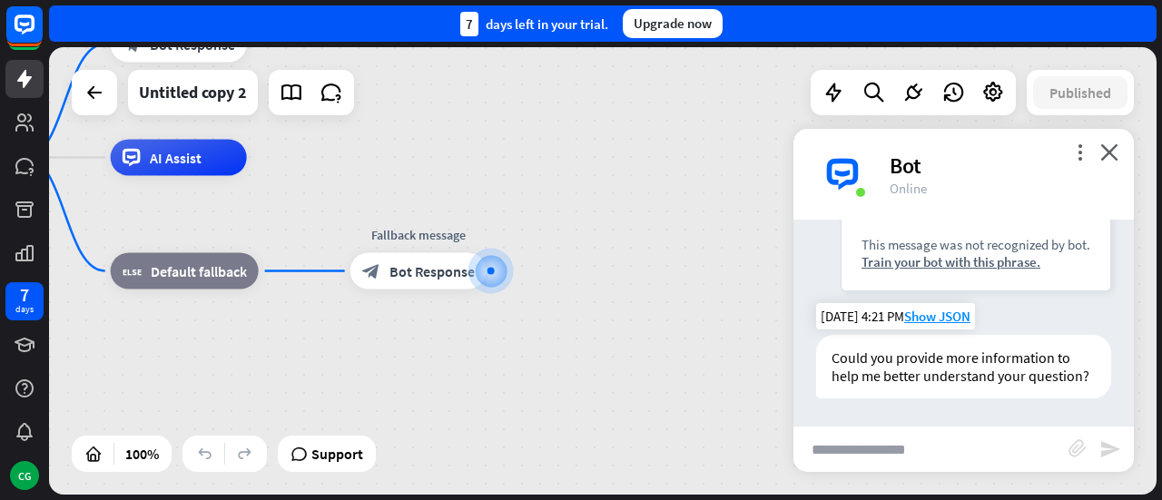
scroll to position [208, 0]
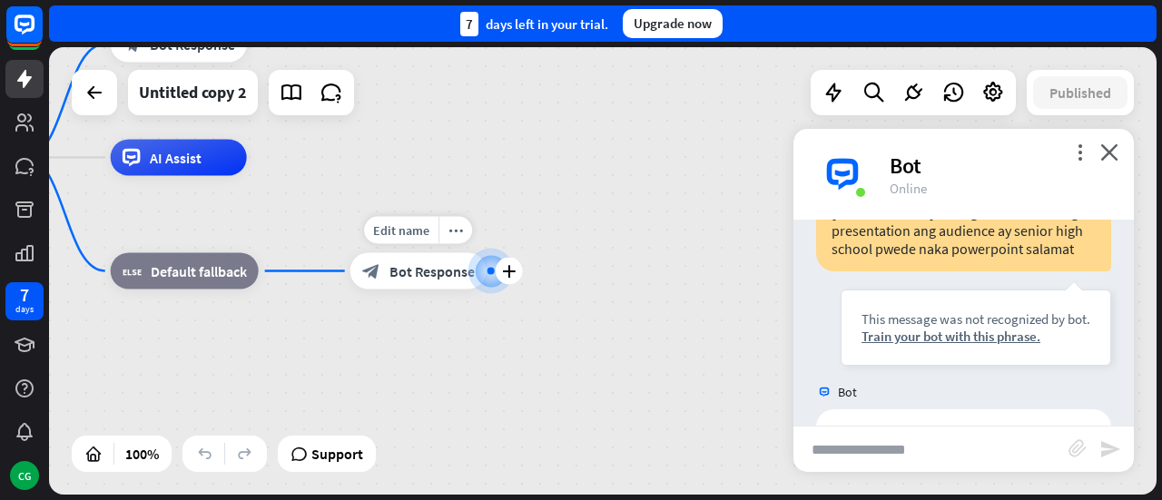
click at [429, 272] on span "Bot Response" at bounding box center [431, 271] width 85 height 18
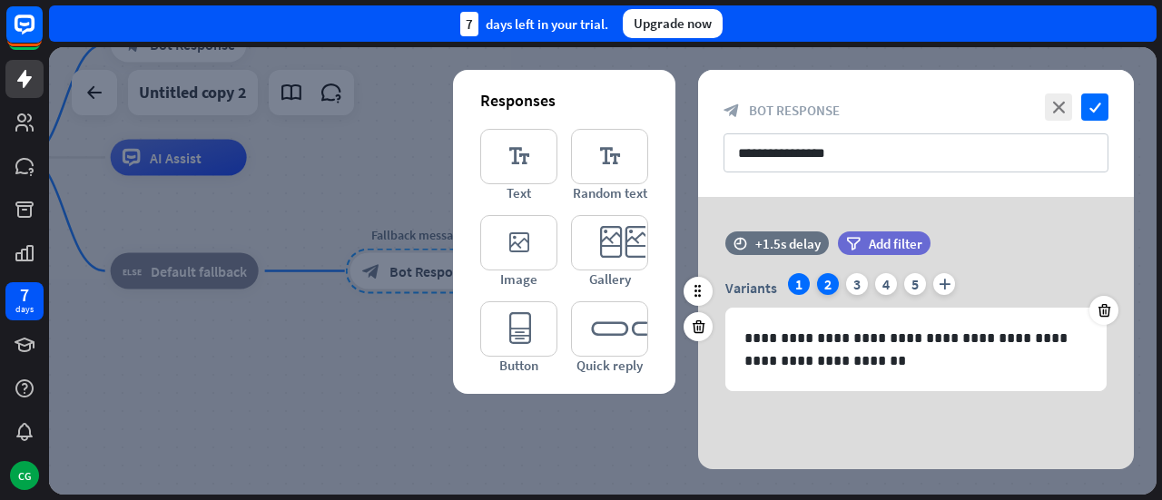
click at [825, 284] on div "2" at bounding box center [828, 284] width 22 height 22
click at [801, 283] on div "1" at bounding box center [799, 284] width 22 height 22
click at [606, 321] on icon "editor_quick_replies" at bounding box center [609, 328] width 77 height 55
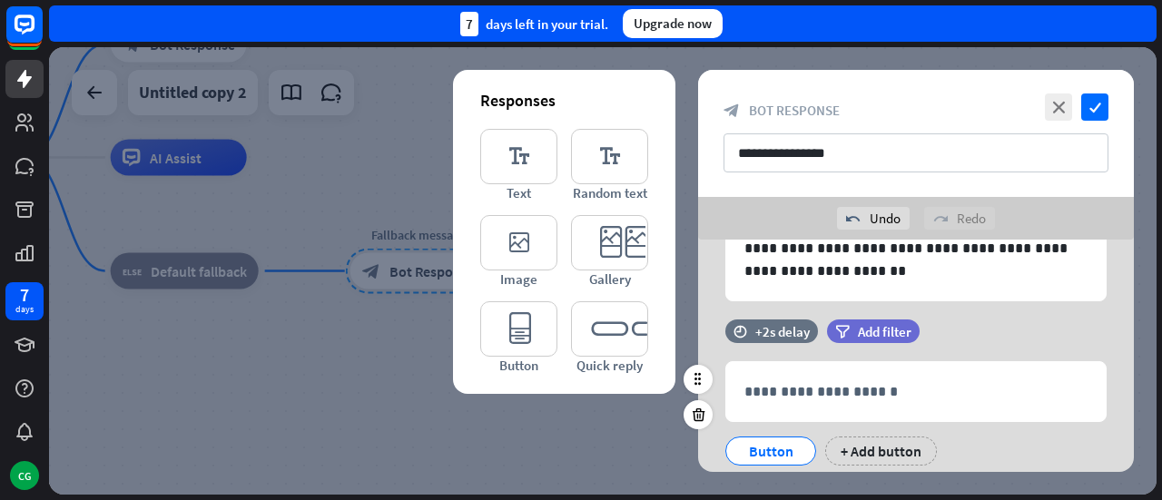
scroll to position [97, 0]
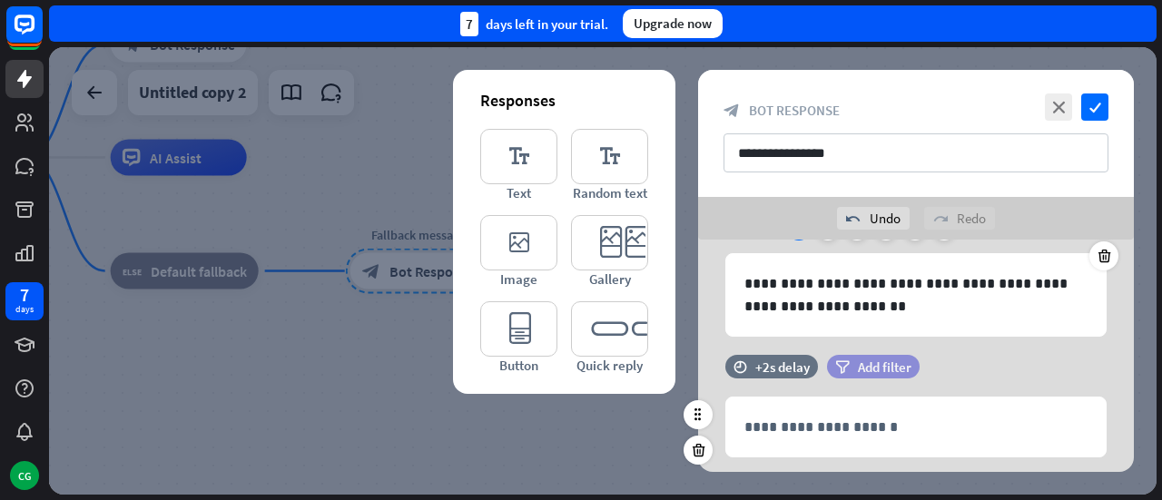
click at [861, 364] on span "Add filter" at bounding box center [885, 367] width 54 height 17
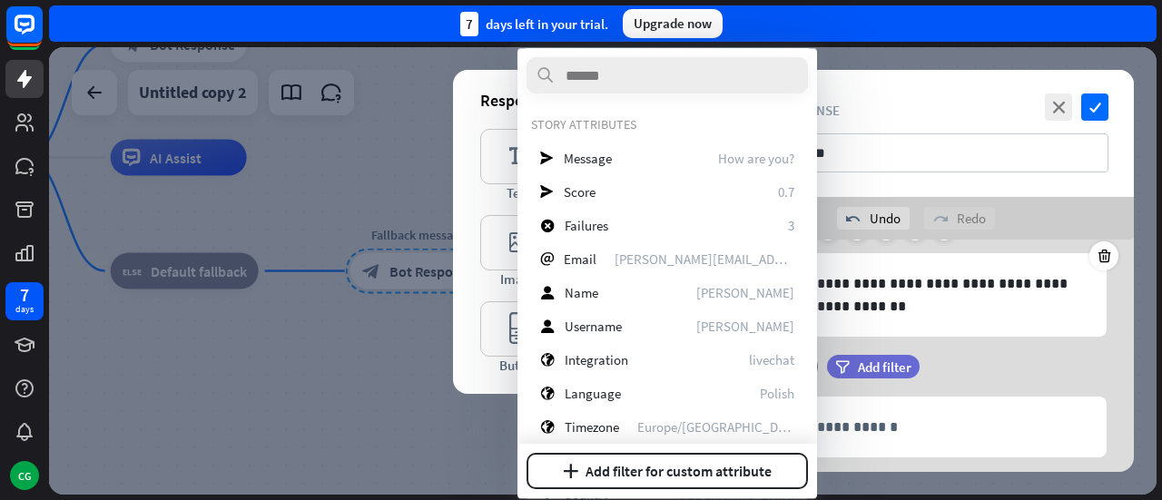
click at [982, 359] on div "filter Add filter" at bounding box center [918, 367] width 183 height 24
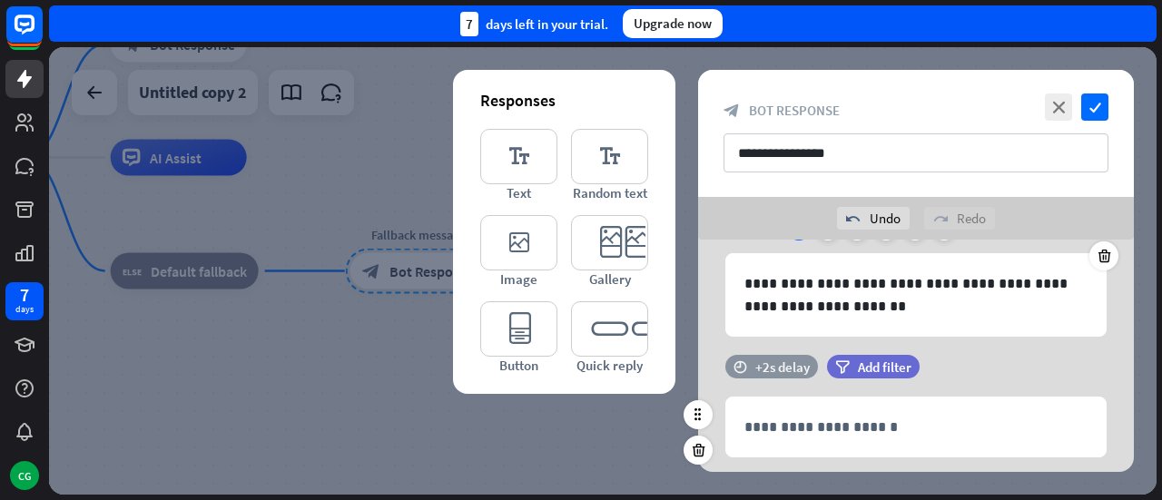
click at [772, 360] on div "+2s delay" at bounding box center [782, 367] width 54 height 17
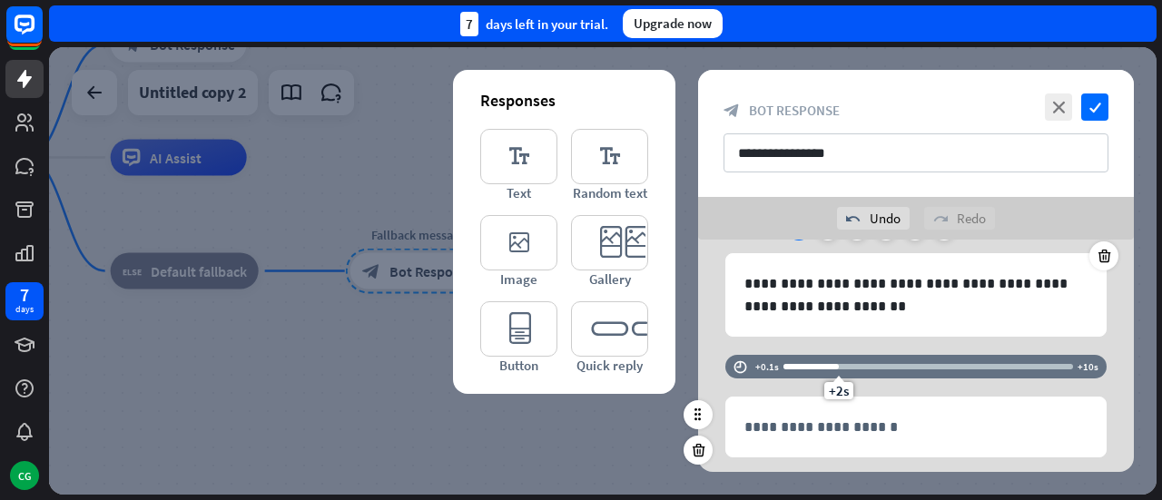
click at [932, 384] on div "time +0.1s +2s +10s" at bounding box center [915, 376] width 381 height 42
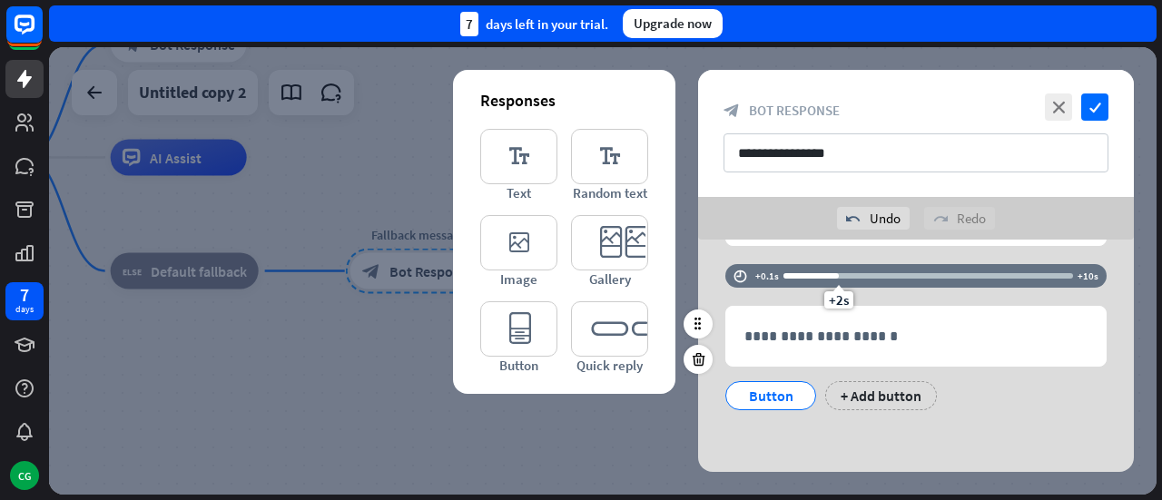
scroll to position [0, 0]
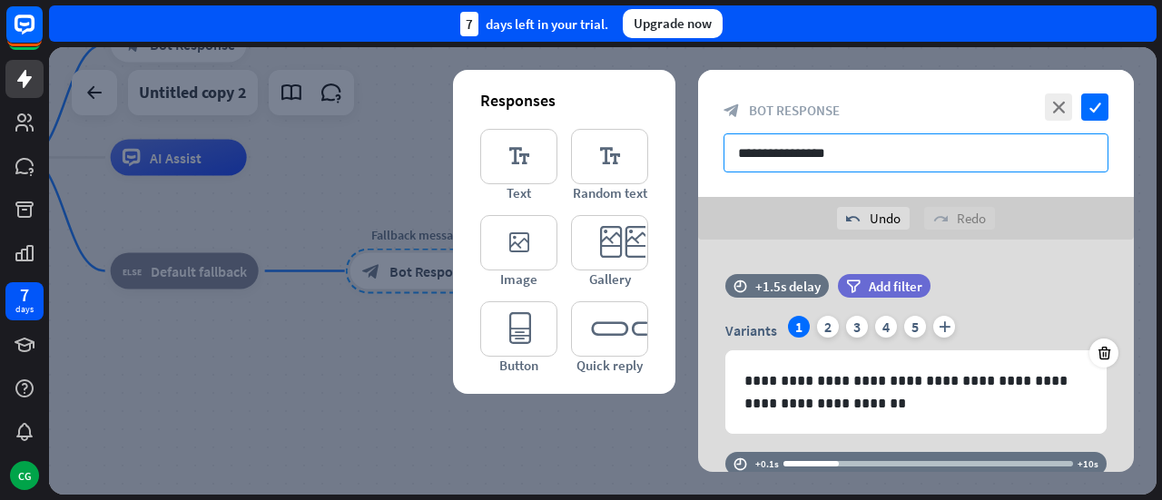
click at [778, 157] on input "**********" at bounding box center [916, 152] width 385 height 39
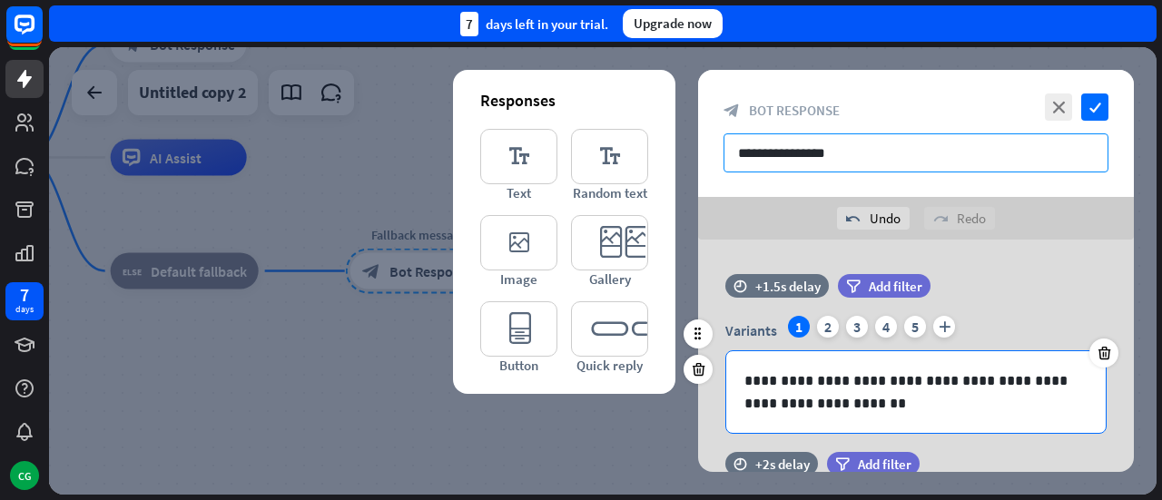
scroll to position [188, 0]
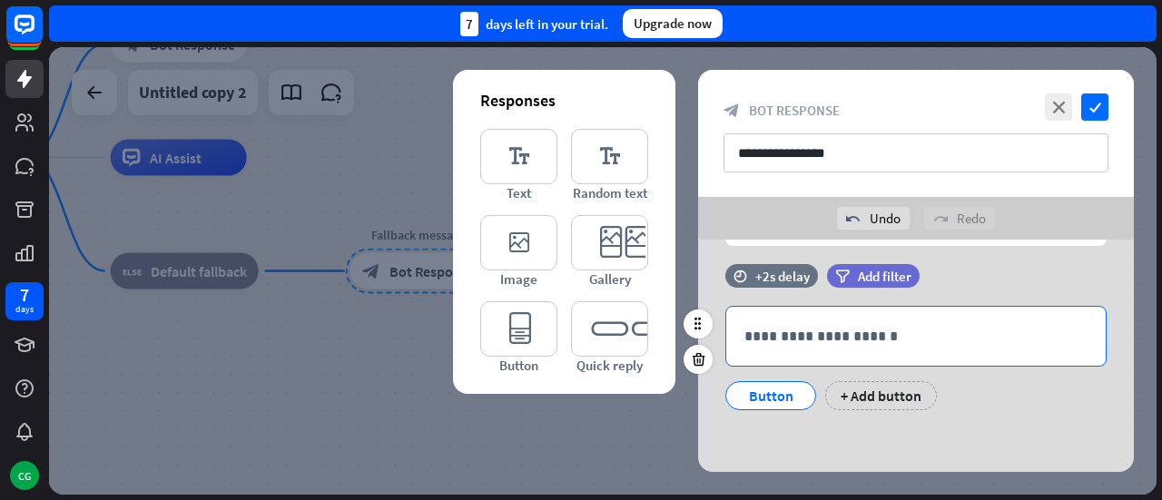
click at [745, 335] on p "**********" at bounding box center [915, 336] width 343 height 23
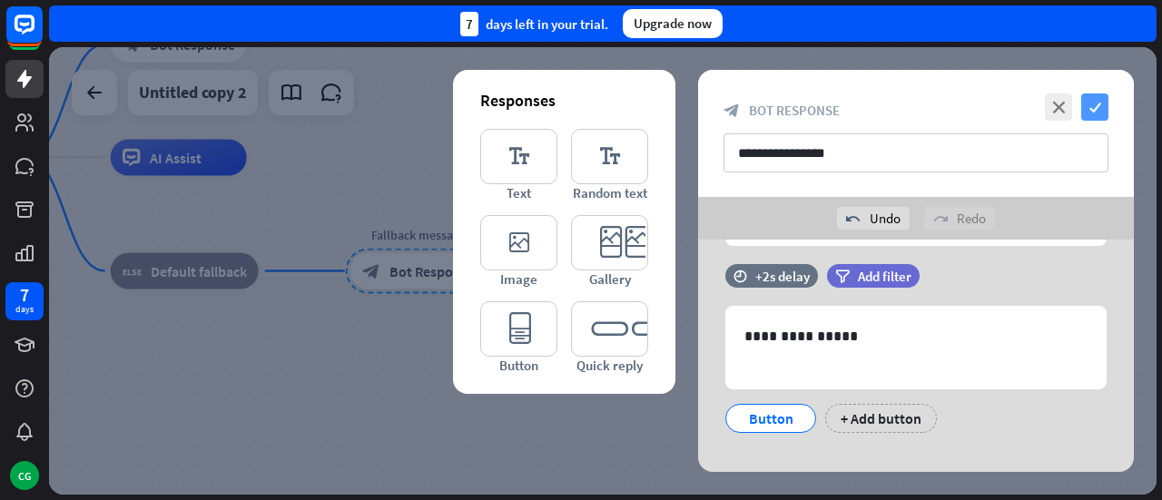
click at [1097, 106] on icon "check" at bounding box center [1094, 107] width 27 height 27
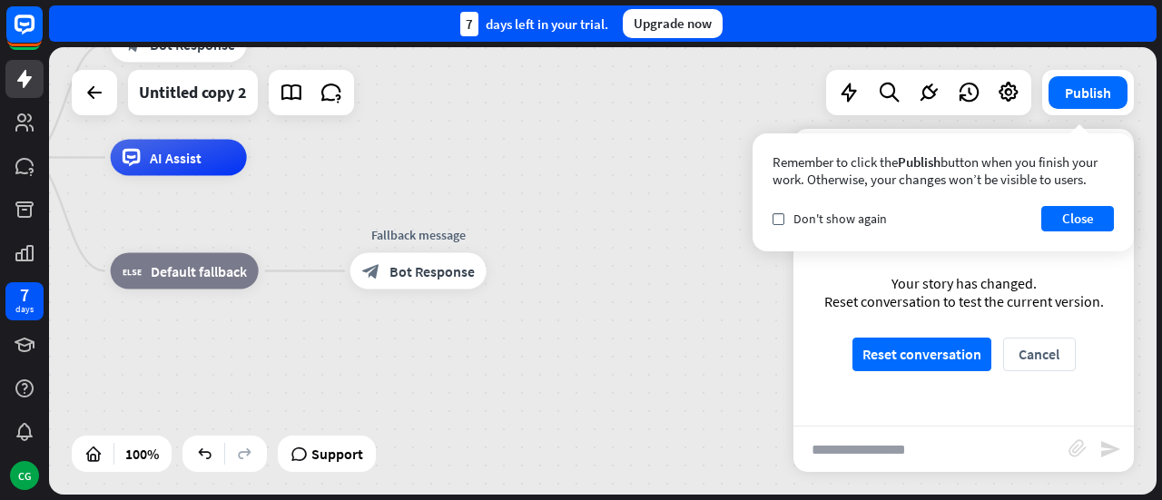
click at [706, 417] on div "home_2 Start point Welcome message block_bot_response Bot Response AI Assist bl…" at bounding box center [438, 382] width 1108 height 448
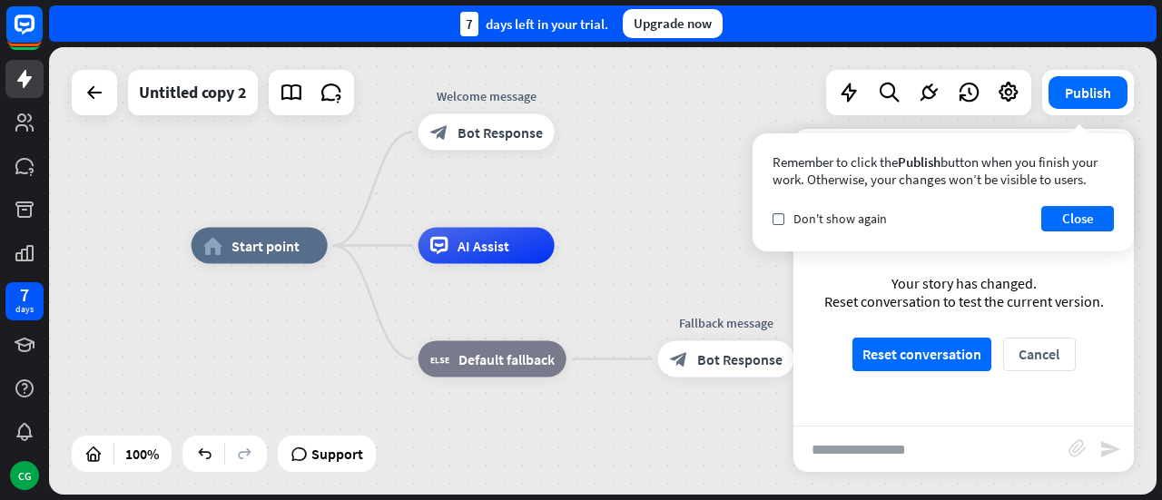
drag, startPoint x: 290, startPoint y: 203, endPoint x: 596, endPoint y: 291, distance: 319.3
click at [596, 291] on div "home_2 Start point Welcome message block_bot_response Bot Response AI Assist bl…" at bounding box center [746, 470] width 1108 height 448
click at [626, 190] on div "home_2 Start point Welcome message block_bot_response Bot Response Edit name mo…" at bounding box center [603, 271] width 1108 height 448
click at [494, 250] on span "AI Assist" at bounding box center [484, 246] width 52 height 18
click at [289, 338] on div "home_2 Start point Welcome message block_bot_response Bot Response AI Assist bl…" at bounding box center [746, 470] width 1108 height 448
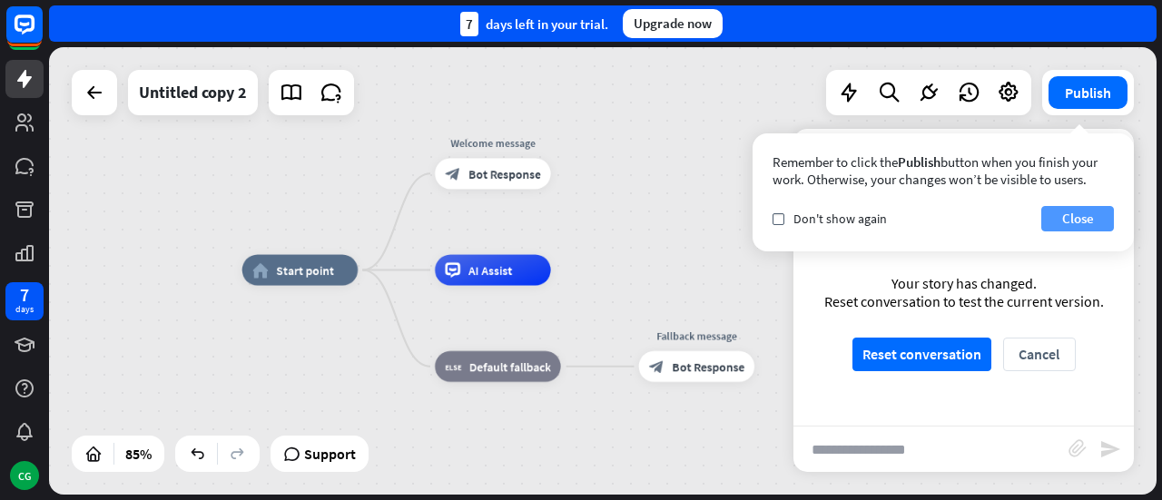
click at [1079, 219] on button "Close" at bounding box center [1077, 218] width 73 height 25
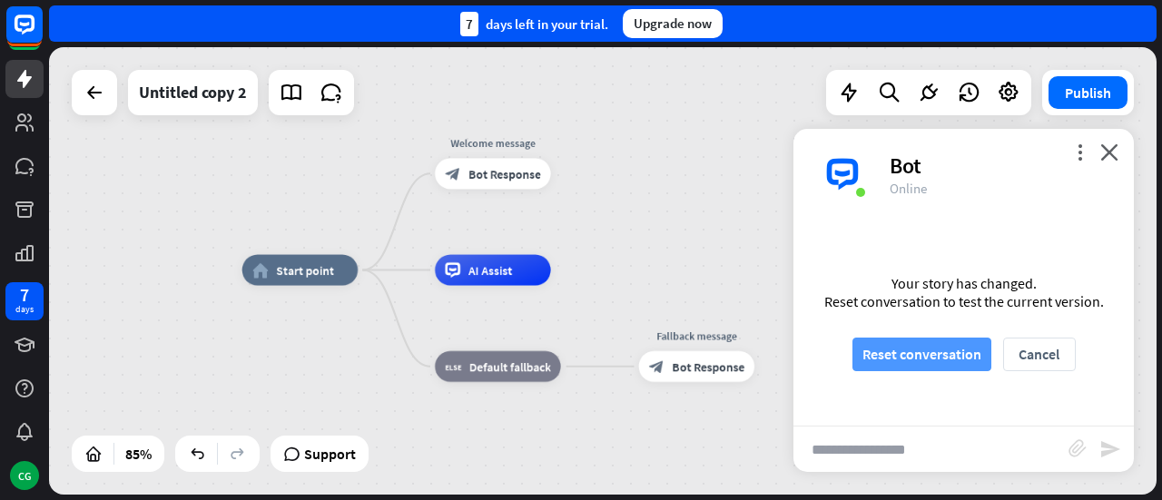
click at [928, 355] on button "Reset conversation" at bounding box center [922, 355] width 139 height 34
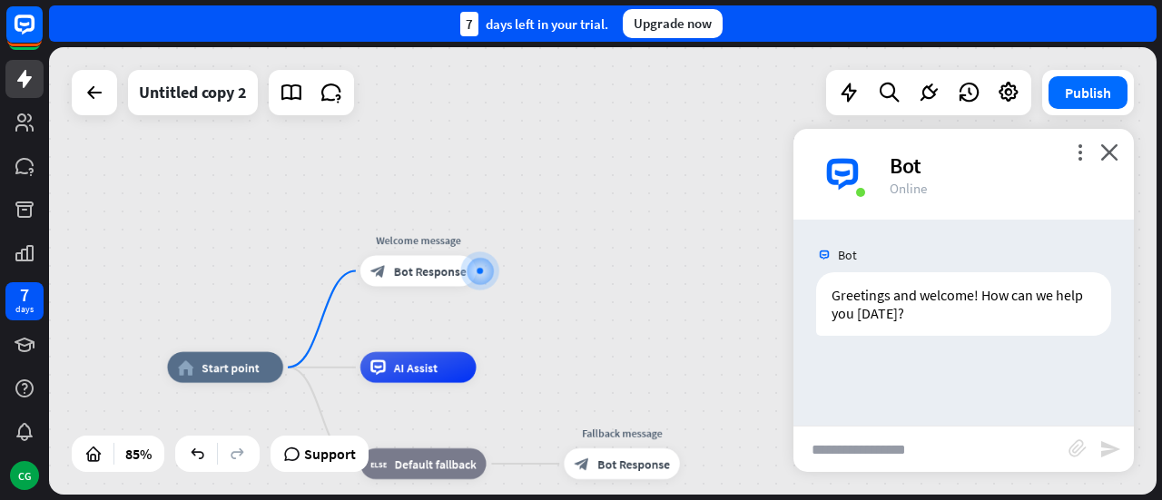
click at [837, 458] on input "text" at bounding box center [931, 449] width 275 height 45
type input "**********"
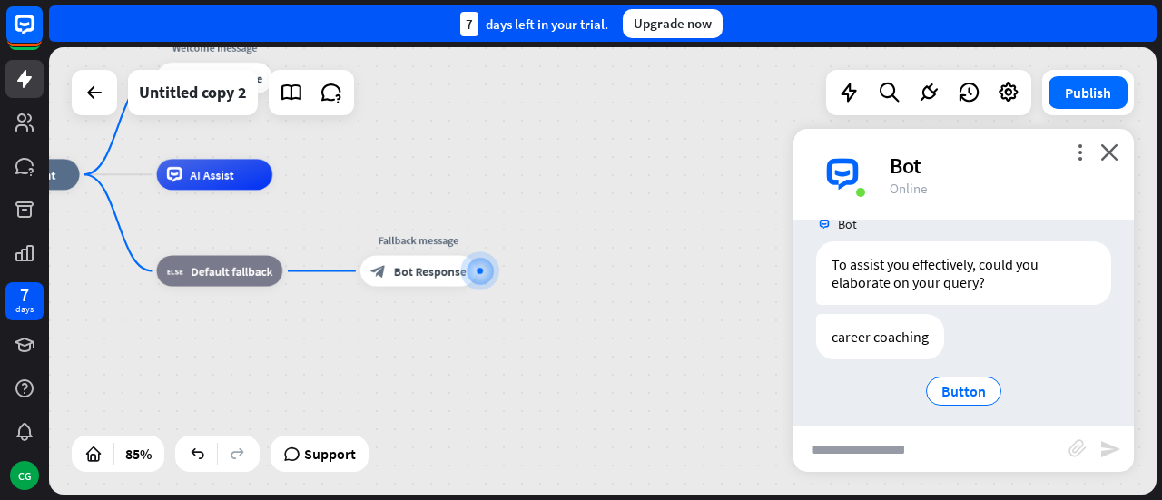
scroll to position [330, 0]
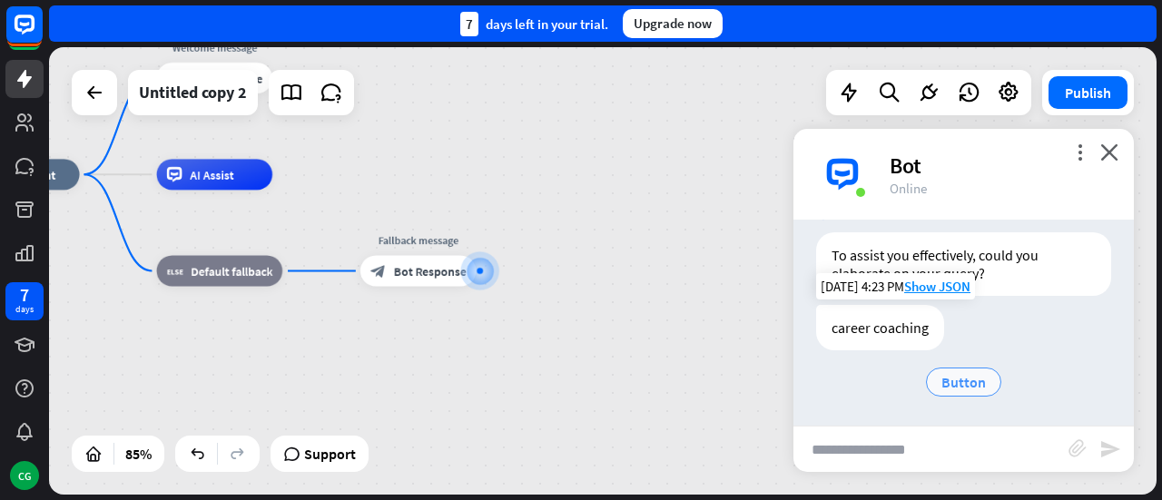
click at [960, 380] on span "Button" at bounding box center [963, 382] width 44 height 18
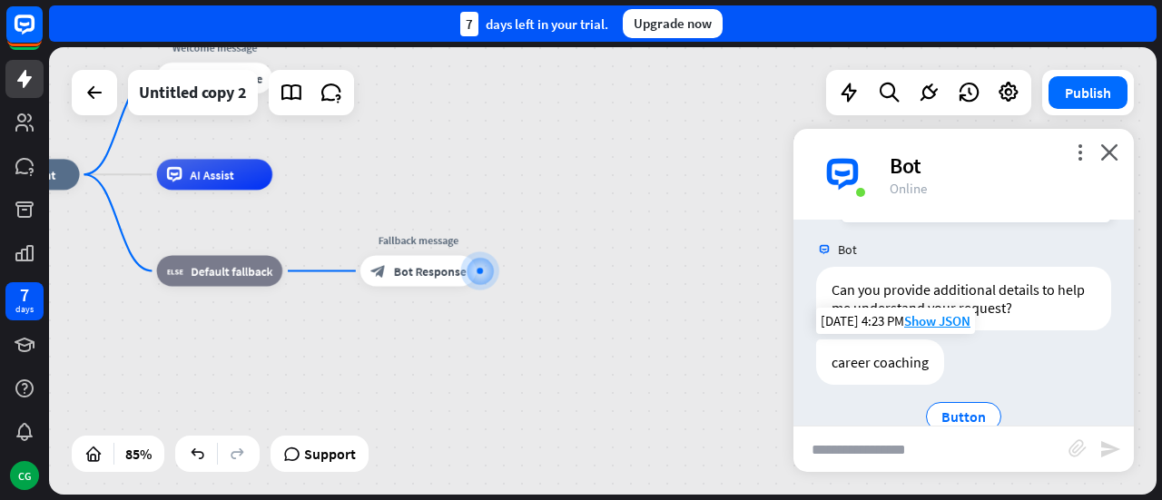
scroll to position [675, 0]
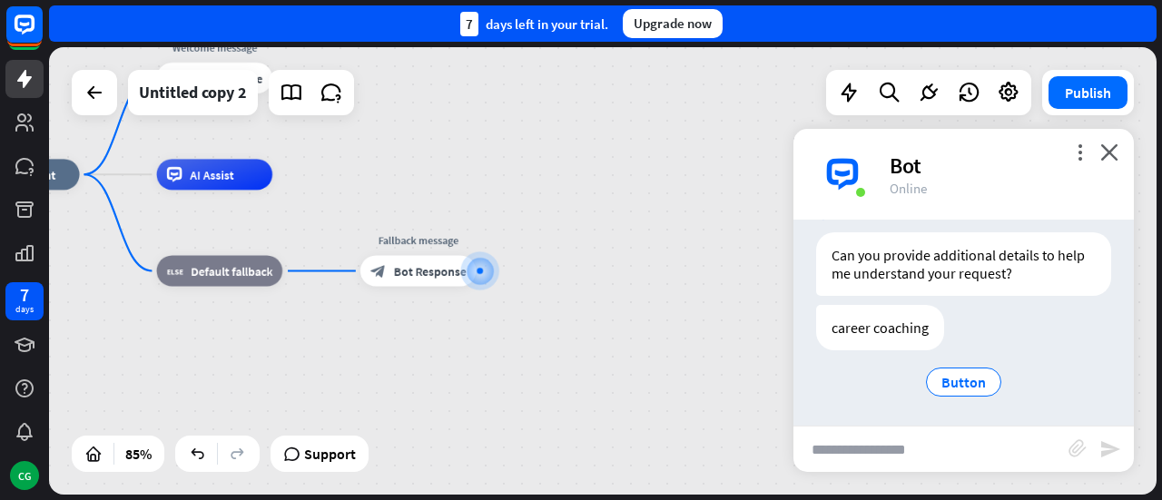
click at [841, 446] on input "text" at bounding box center [931, 449] width 275 height 45
type input "**********"
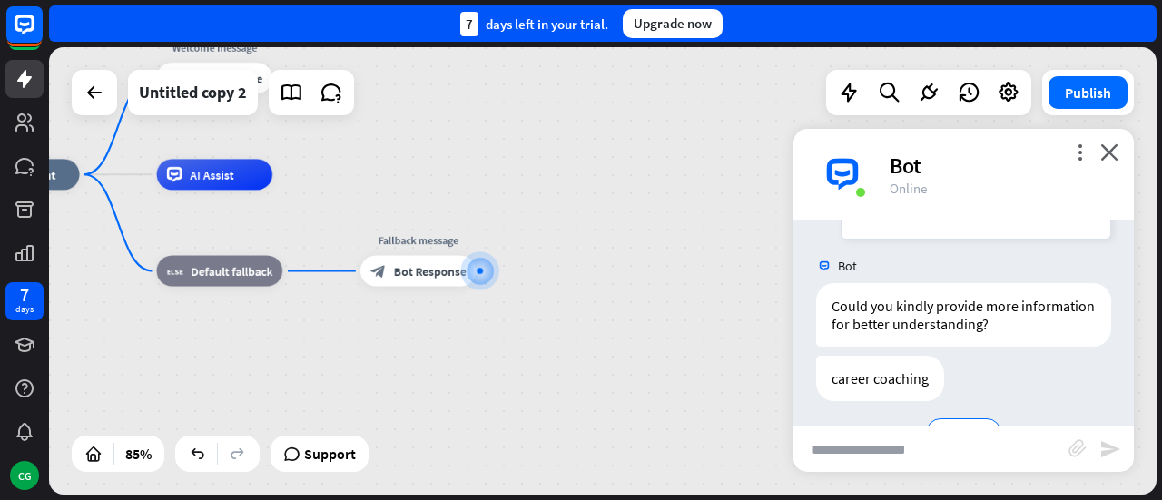
scroll to position [1038, 0]
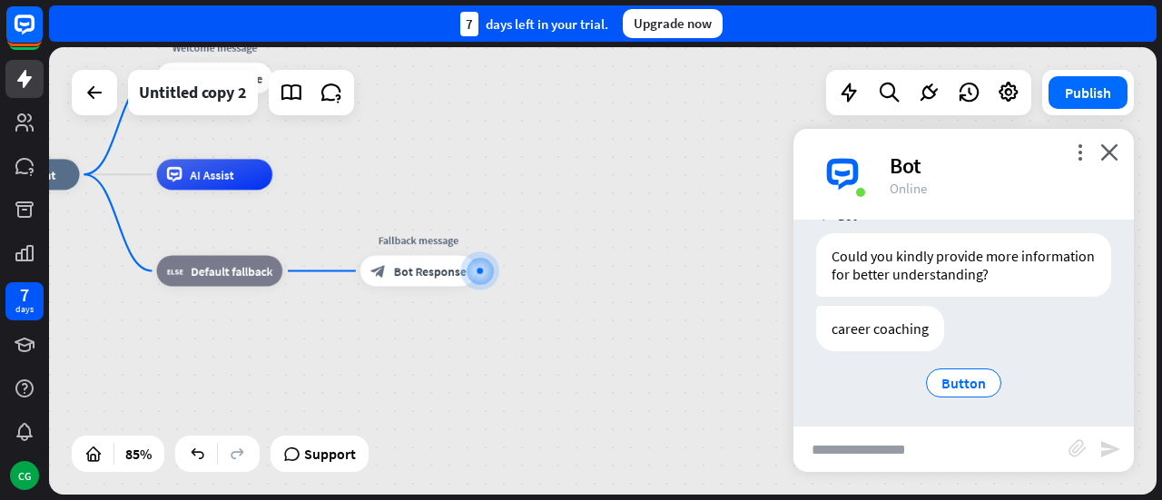
click at [863, 451] on input "text" at bounding box center [931, 449] width 275 height 45
type input "**********"
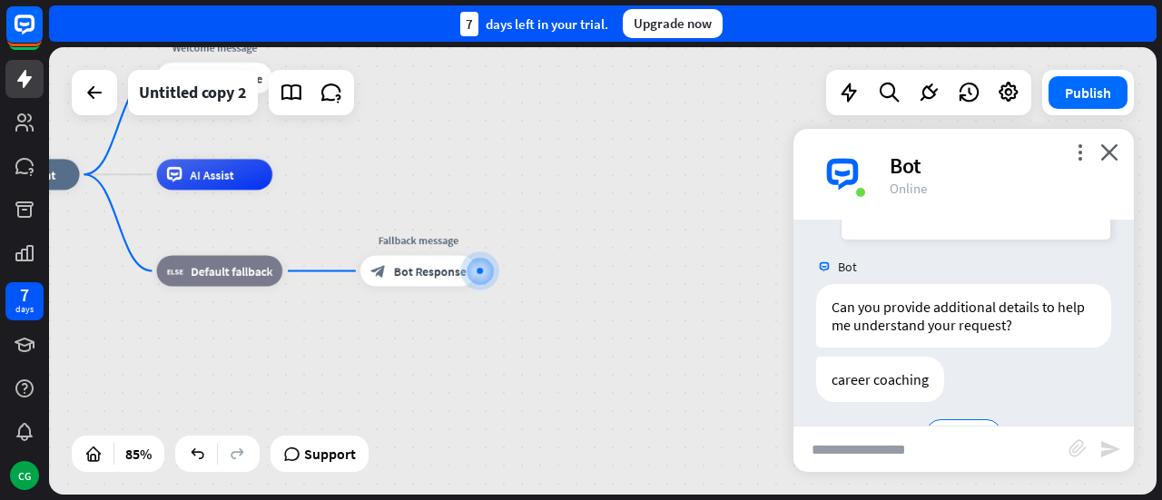
scroll to position [1382, 0]
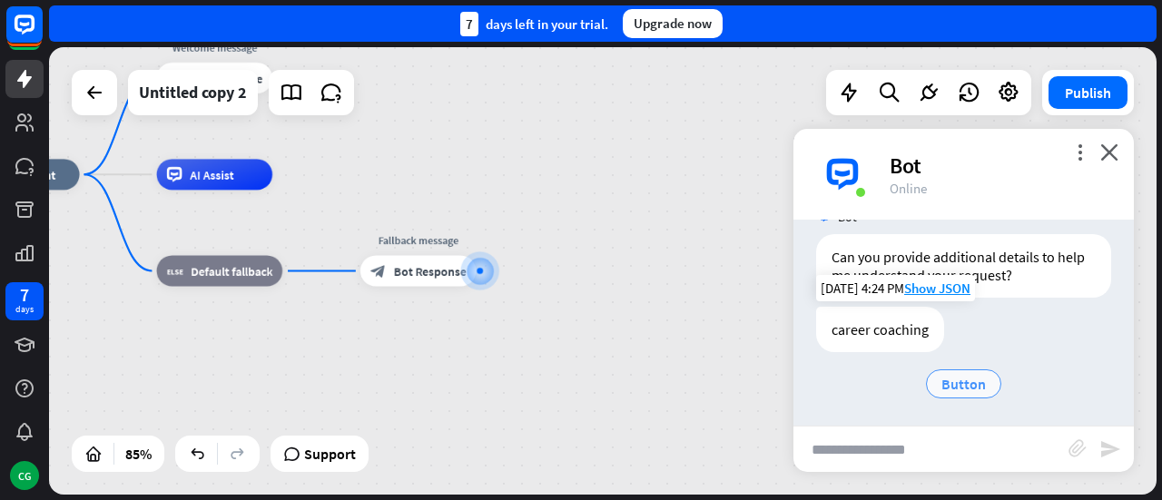
click at [970, 377] on span "Button" at bounding box center [963, 384] width 44 height 18
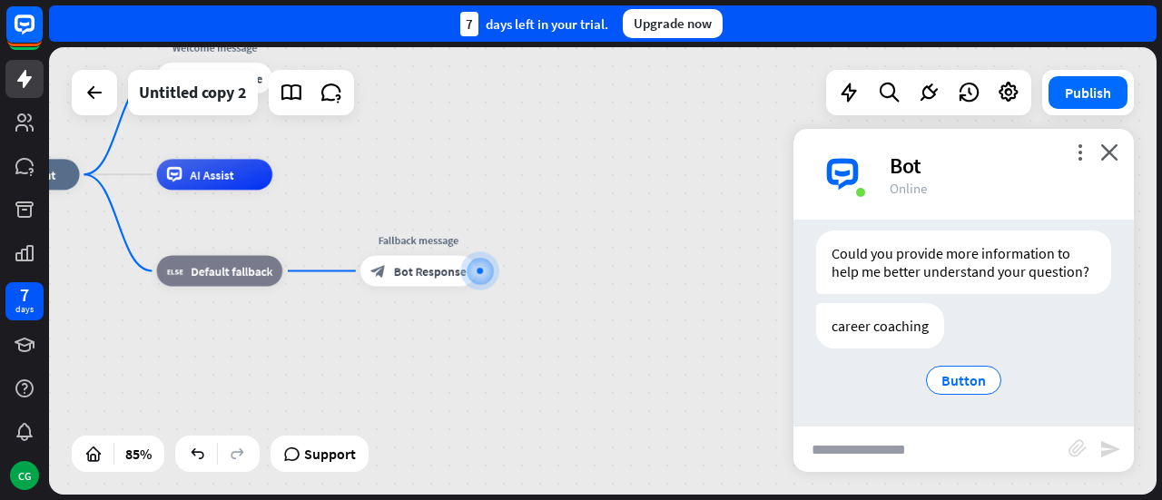
scroll to position [1745, 0]
